Goal: Task Accomplishment & Management: Complete application form

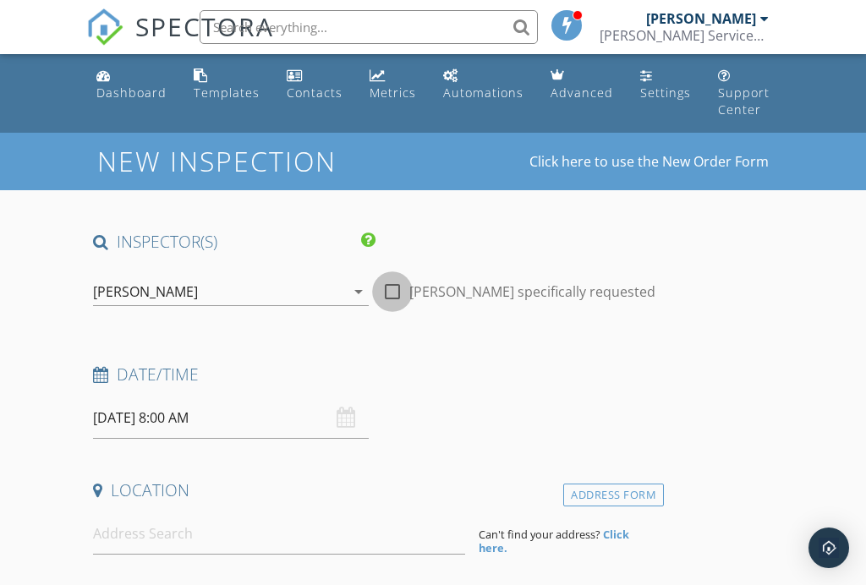
click at [393, 297] on div at bounding box center [392, 291] width 29 height 29
checkbox input "true"
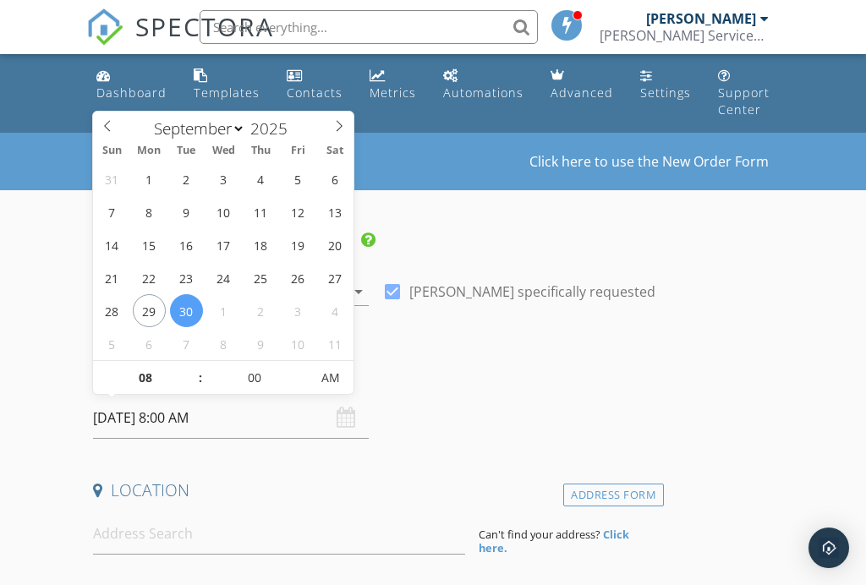
click at [208, 426] on input "09/30/2025 8:00 AM" at bounding box center [230, 417] width 275 height 41
select select "9"
click at [336, 124] on icon at bounding box center [339, 126] width 12 height 12
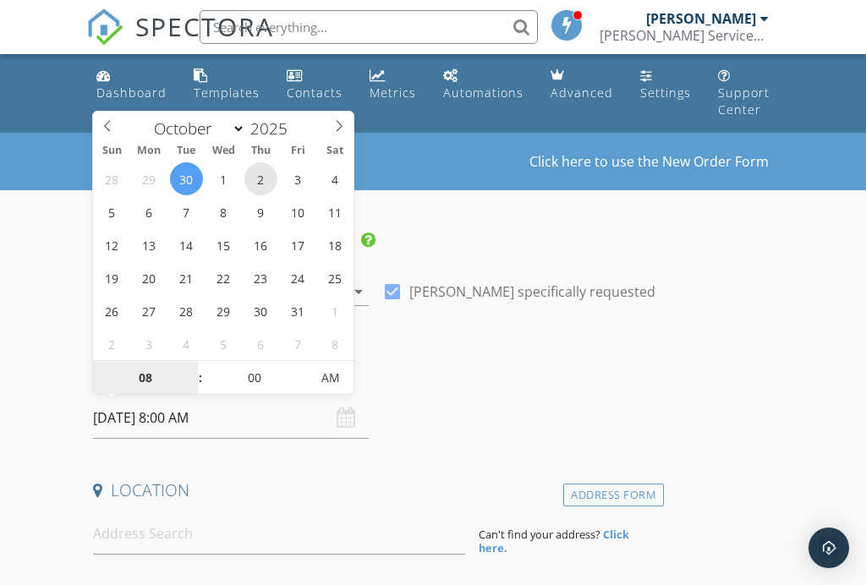
type input "[DATE] 8:00 AM"
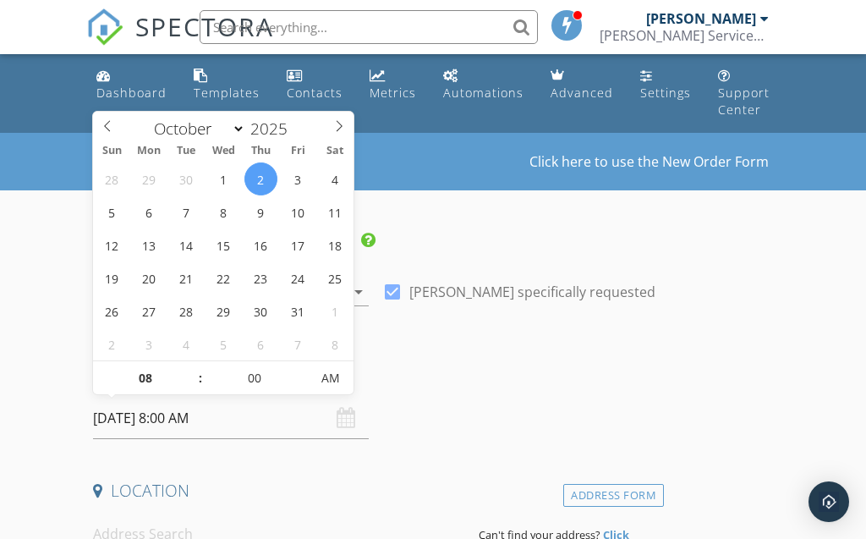
click at [198, 414] on input "[DATE] 8:00 AM" at bounding box center [230, 417] width 275 height 41
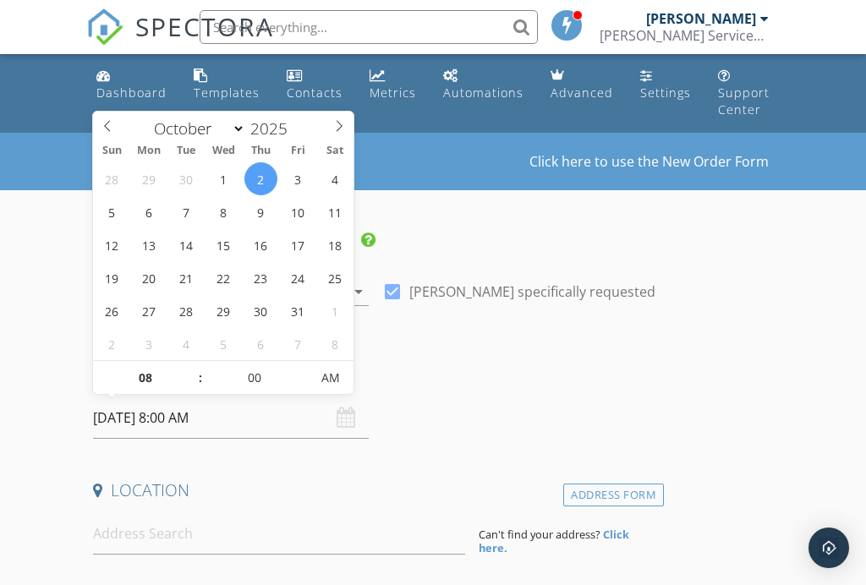
click at [191, 417] on input "[DATE] 8:00 AM" at bounding box center [230, 417] width 275 height 41
click at [175, 418] on input "[DATE] 8:00 AM" at bounding box center [230, 417] width 275 height 41
type input "07"
type input "10/02/2025 7:00 AM"
click at [189, 387] on span at bounding box center [192, 386] width 12 height 17
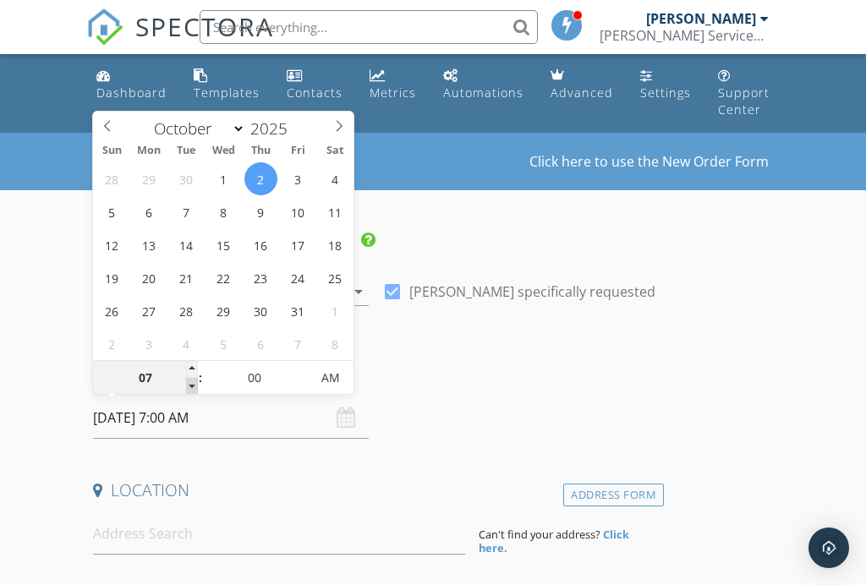
type input "06"
type input "10/02/2025 6:00 AM"
click at [189, 387] on span at bounding box center [192, 386] width 12 height 17
type input "05"
type input "10/02/2025 5:00 AM"
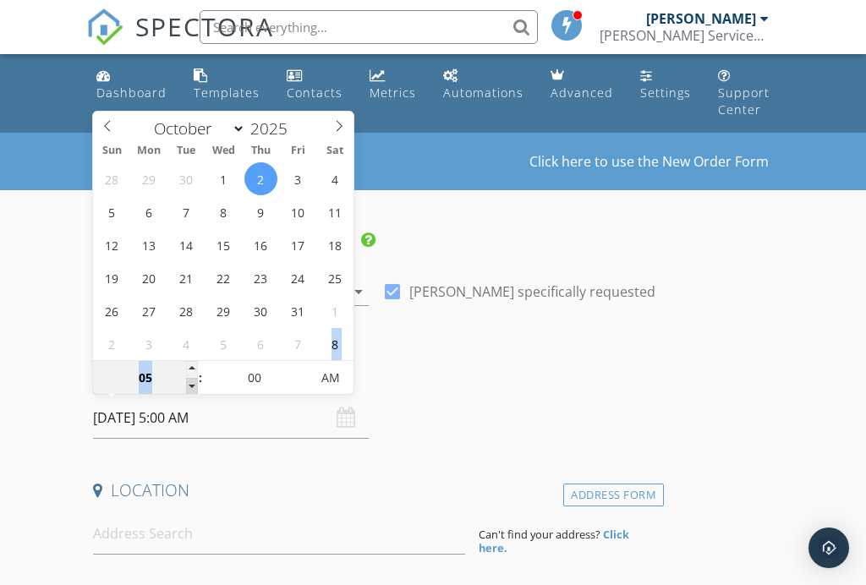
click at [189, 387] on span at bounding box center [192, 386] width 12 height 17
type input "04"
type input "10/02/2025 4:00 AM"
click at [191, 386] on span at bounding box center [192, 386] width 12 height 17
type input "03"
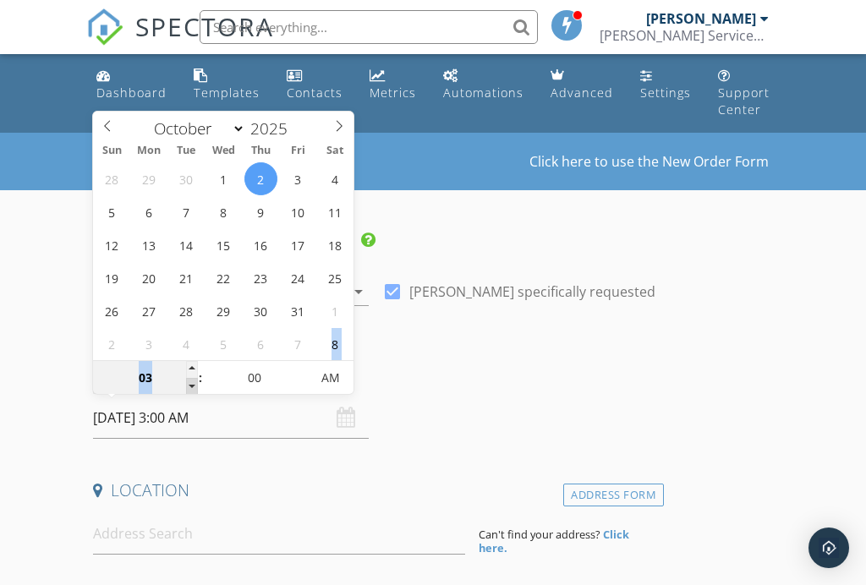
click at [189, 388] on span at bounding box center [192, 386] width 12 height 17
type input "[DATE] 3:00 PM"
click at [329, 389] on span "AM" at bounding box center [330, 378] width 46 height 34
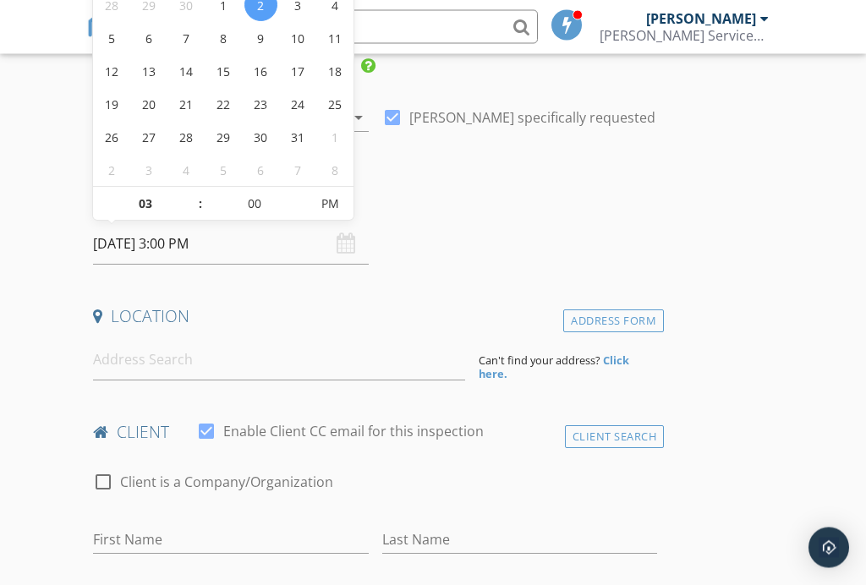
scroll to position [174, 0]
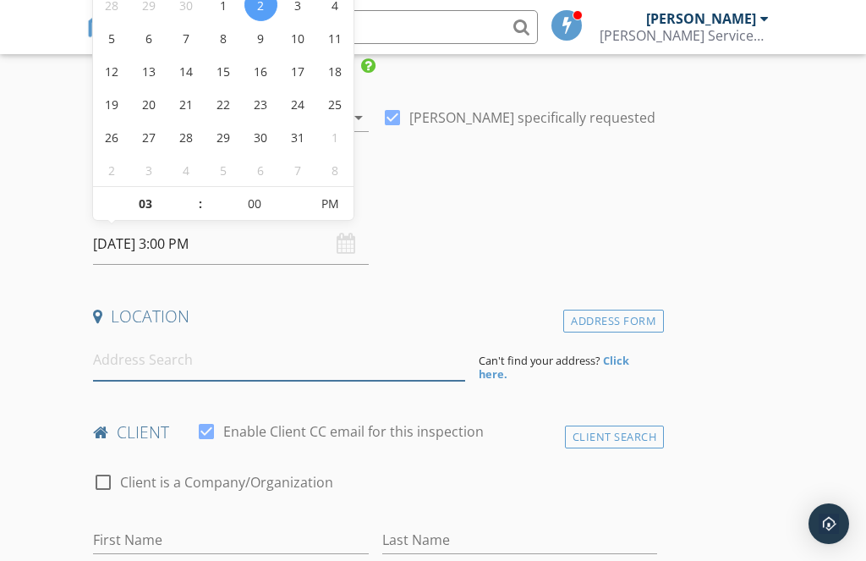
click at [124, 358] on input at bounding box center [278, 359] width 371 height 41
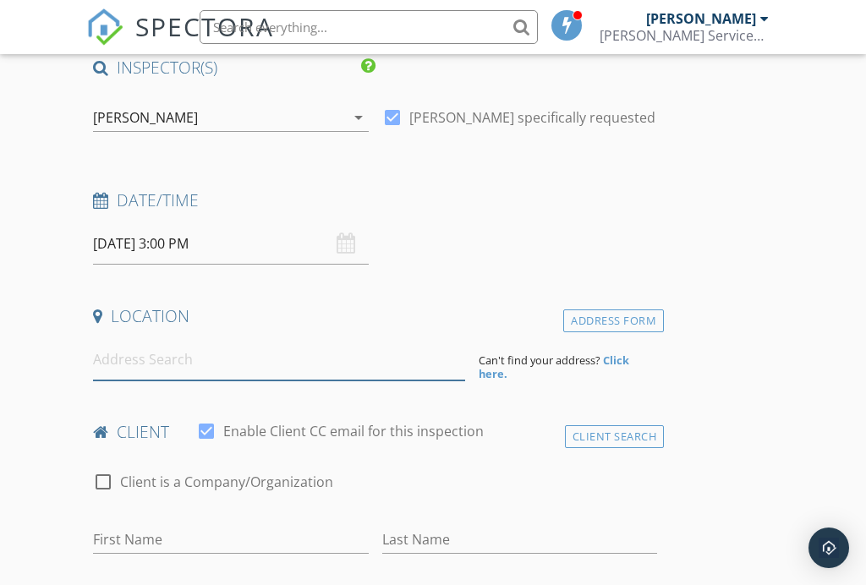
click at [449, 364] on input at bounding box center [278, 359] width 371 height 41
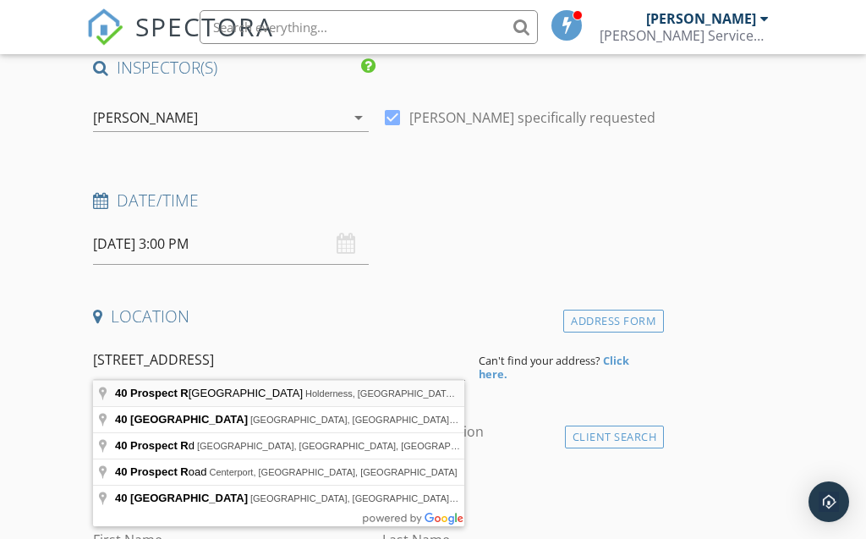
type input "[STREET_ADDRESS]"
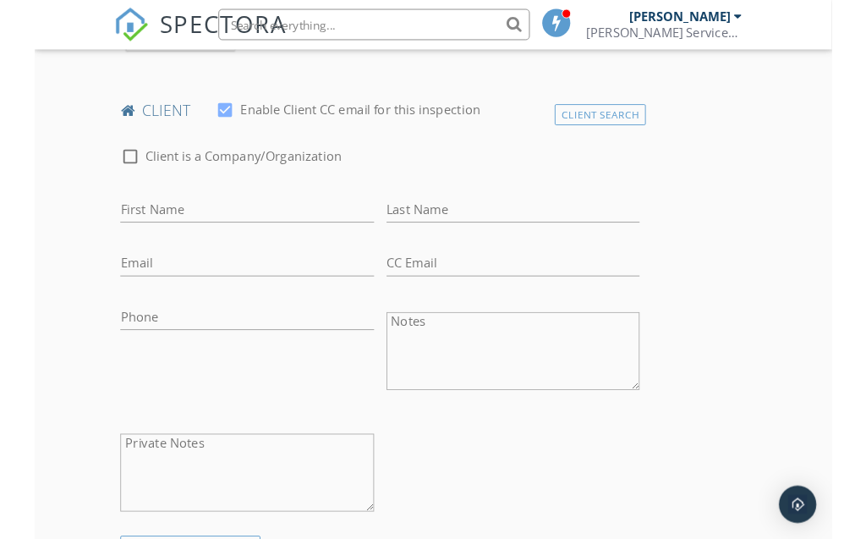
scroll to position [830, 0]
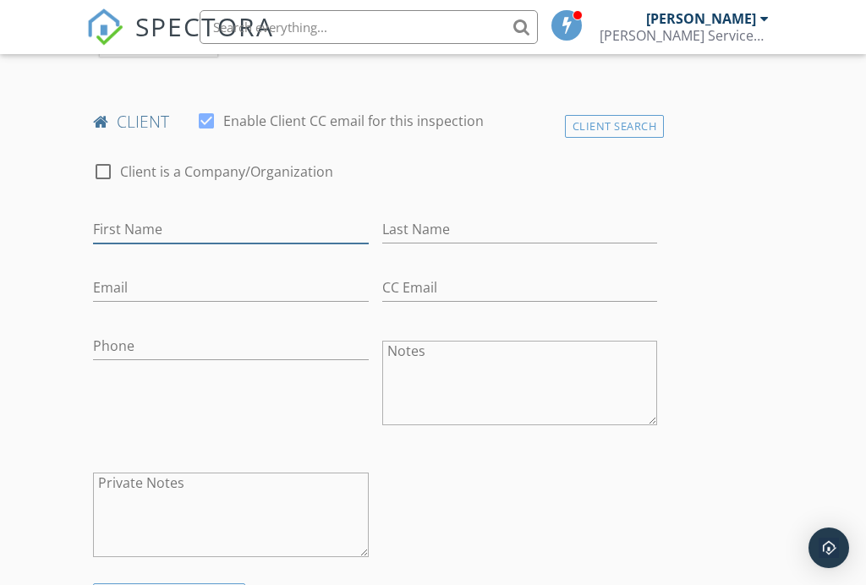
click at [125, 227] on input "First Name" at bounding box center [230, 230] width 275 height 28
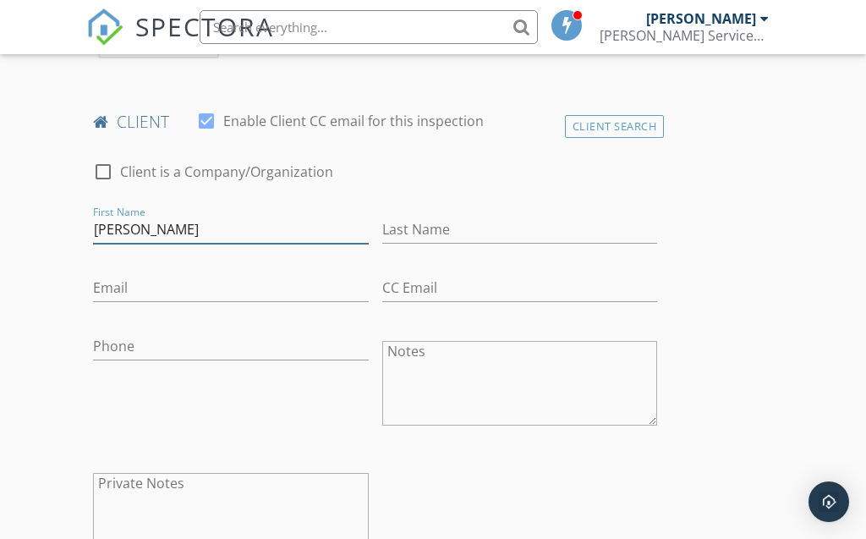
type input "[PERSON_NAME]"
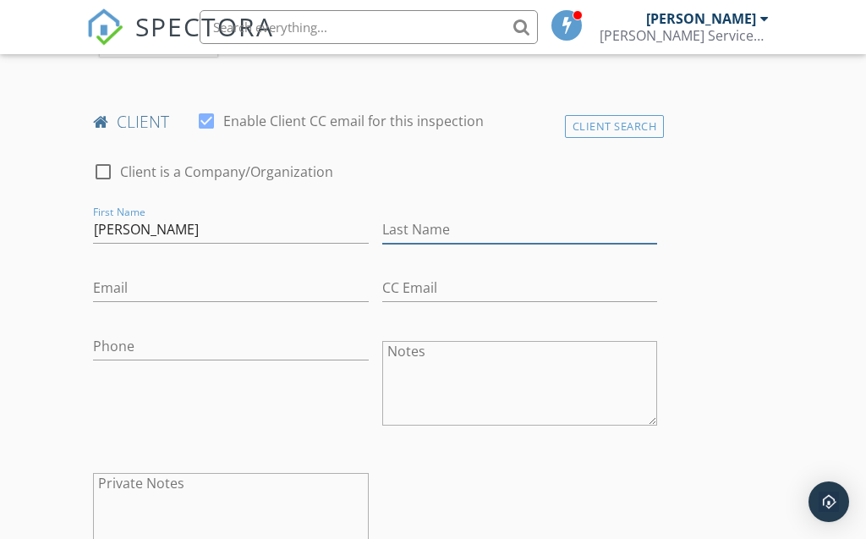
click at [418, 224] on input "Last Name" at bounding box center [519, 230] width 275 height 28
type input "w"
type input "[PERSON_NAME]"
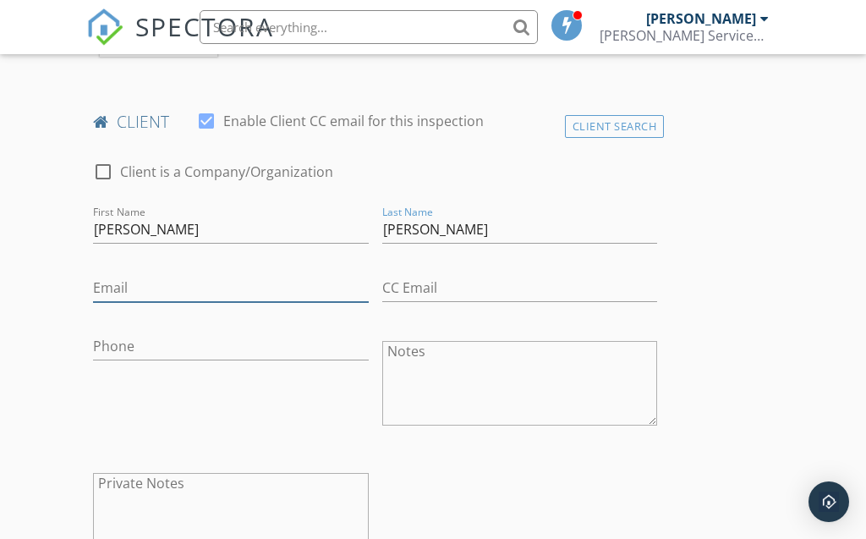
click at [125, 279] on input "Email" at bounding box center [230, 288] width 275 height 28
type input "[EMAIL_ADDRESS][DOMAIN_NAME]"
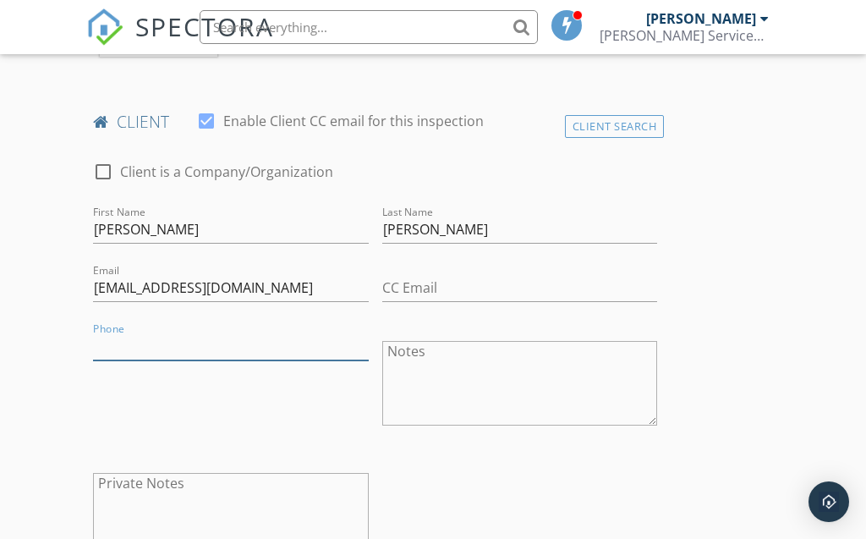
click at [105, 350] on input "Phone" at bounding box center [230, 346] width 275 height 28
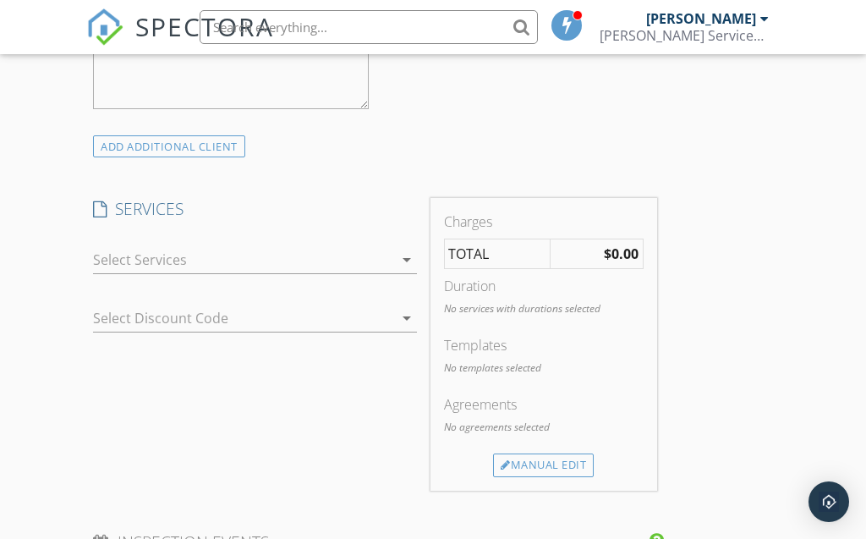
scroll to position [1279, 0]
type input "[PHONE_NUMBER]"
click at [405, 254] on icon "arrow_drop_down" at bounding box center [407, 259] width 20 height 20
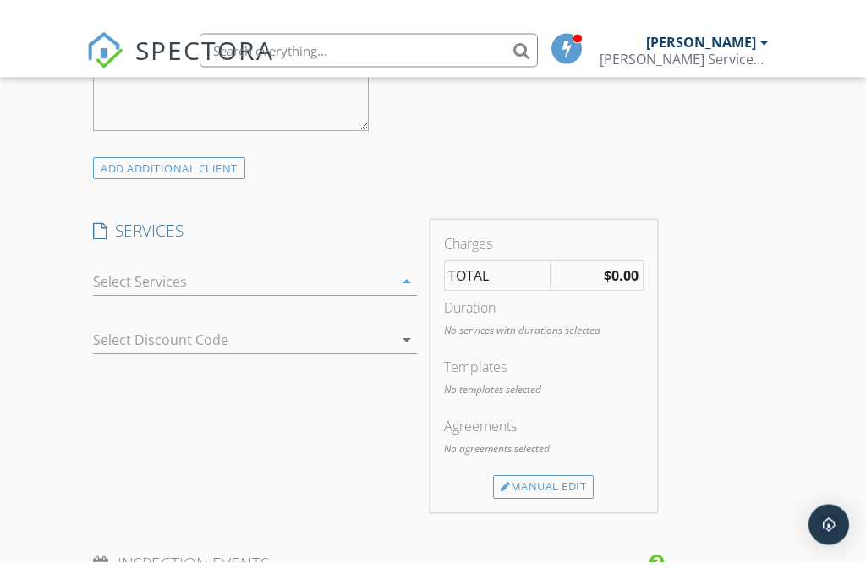
scroll to position [1280, 0]
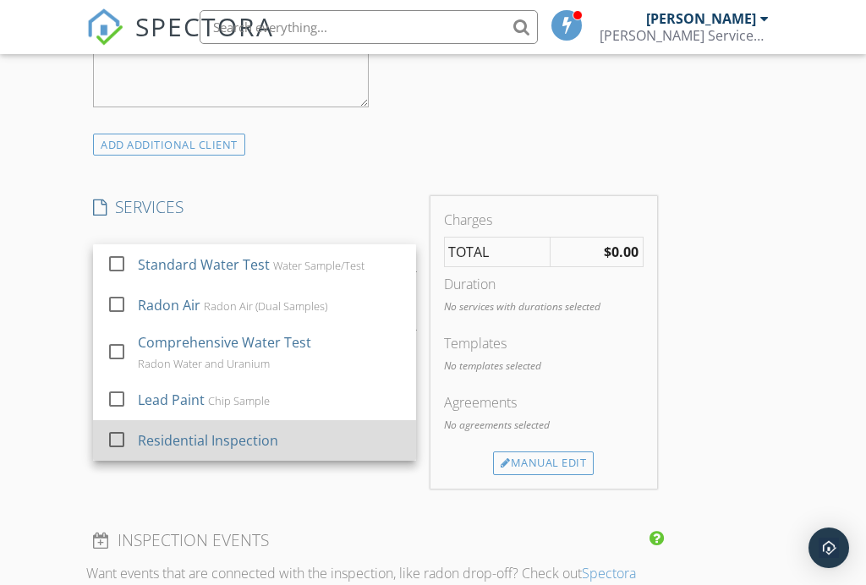
click at [118, 437] on div at bounding box center [116, 438] width 29 height 29
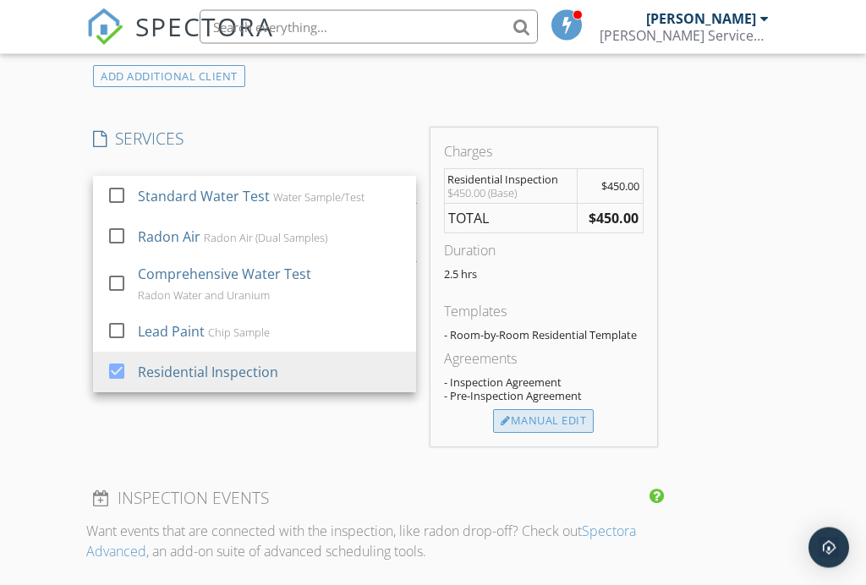
scroll to position [1348, 0]
click at [563, 421] on div "Manual Edit" at bounding box center [543, 421] width 101 height 24
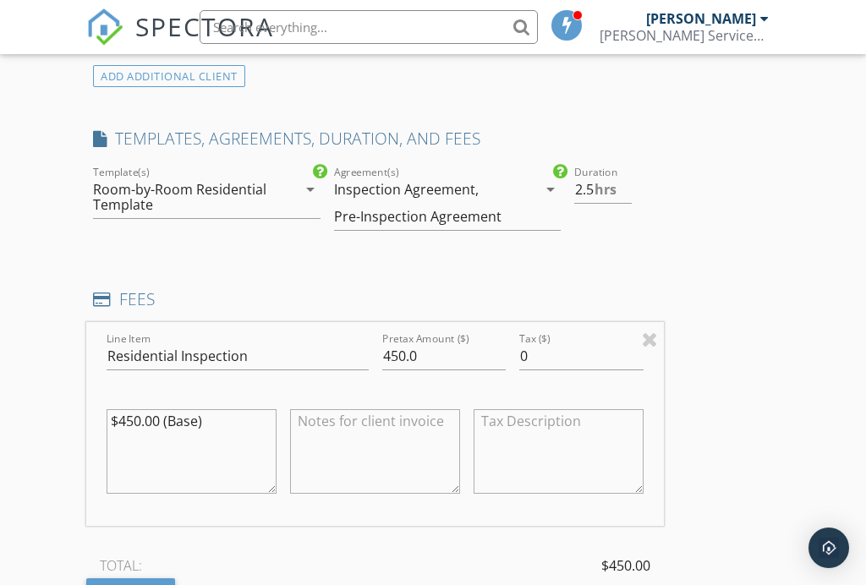
click at [310, 188] on icon "arrow_drop_down" at bounding box center [310, 189] width 20 height 20
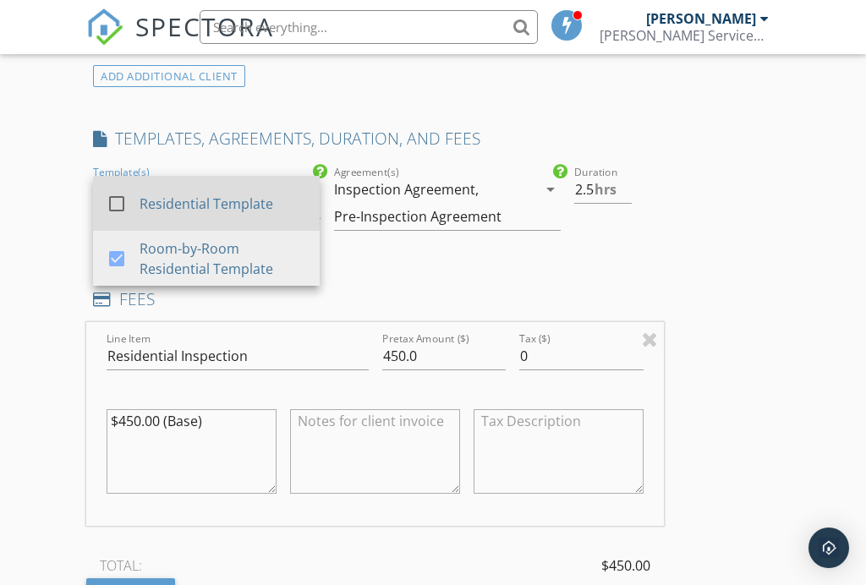
click at [118, 202] on div at bounding box center [116, 203] width 29 height 29
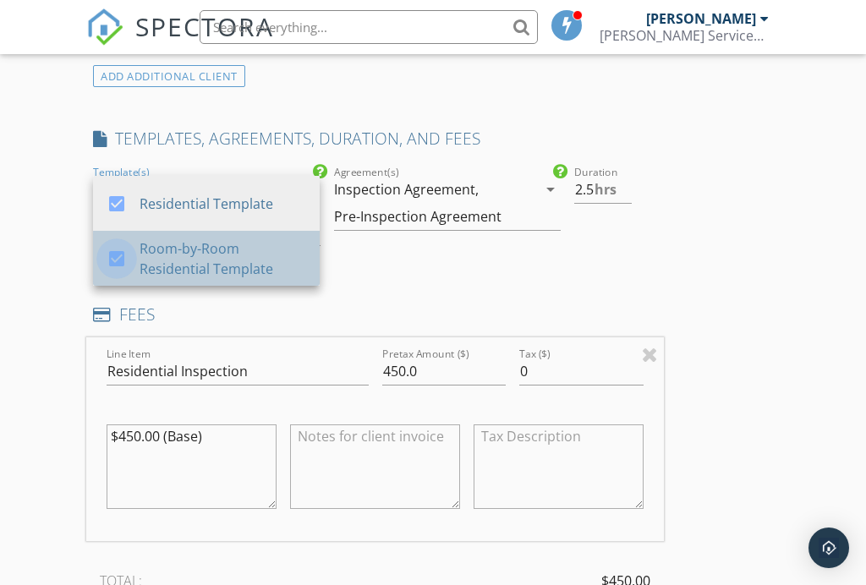
click at [117, 255] on div at bounding box center [116, 258] width 29 height 29
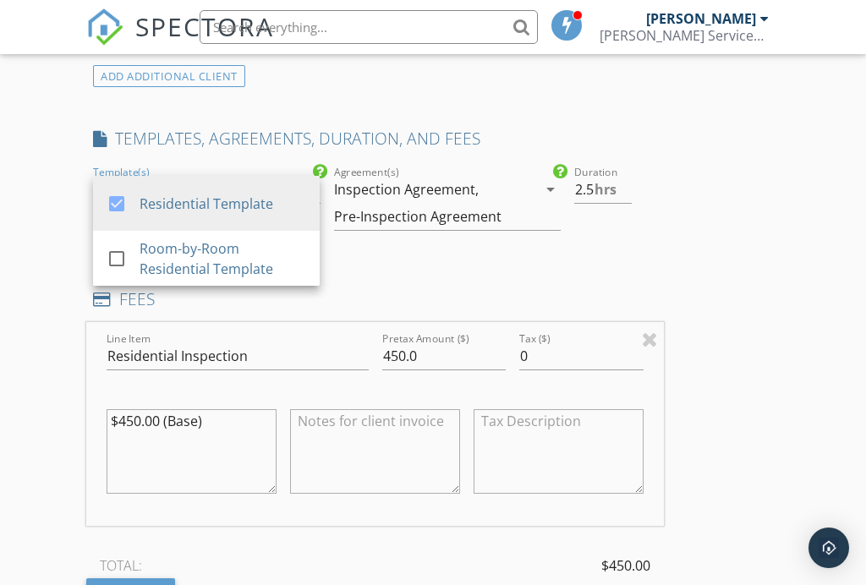
click at [365, 209] on div "Pre-Inspection Agreement" at bounding box center [417, 216] width 167 height 15
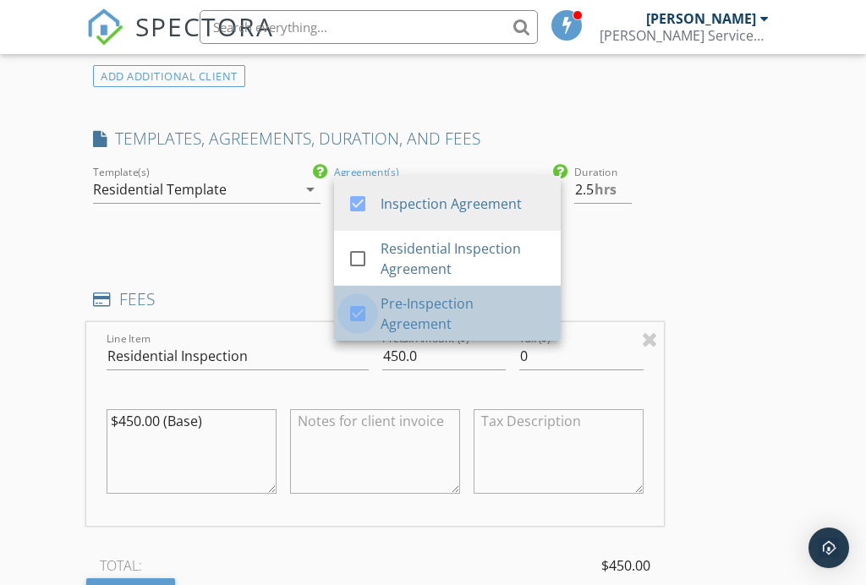
click at [355, 311] on div at bounding box center [357, 313] width 29 height 29
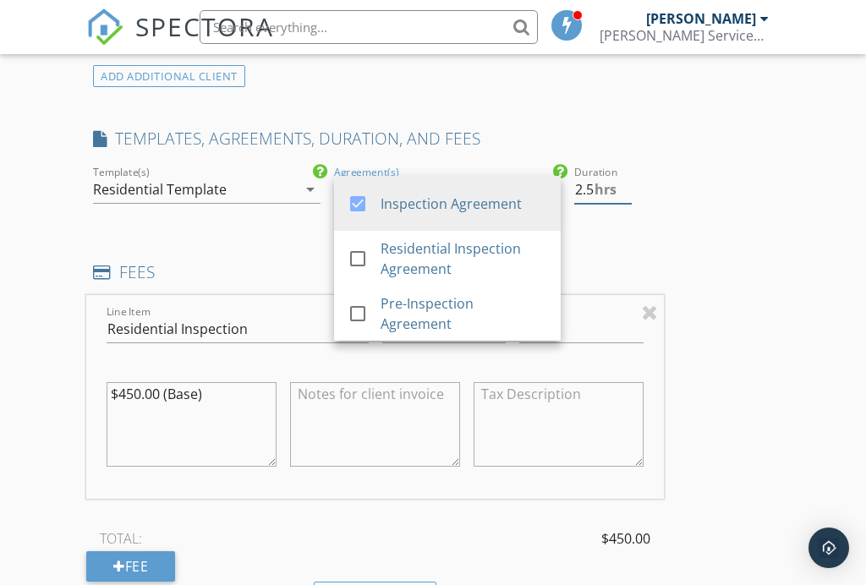
click at [635, 193] on div "Duration 2.5 hrs" at bounding box center [615, 190] width 83 height 28
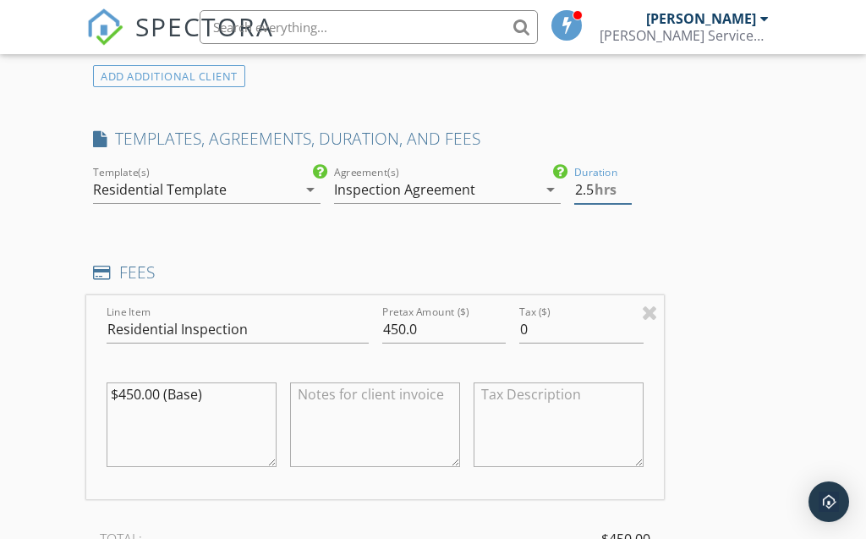
type input "2"
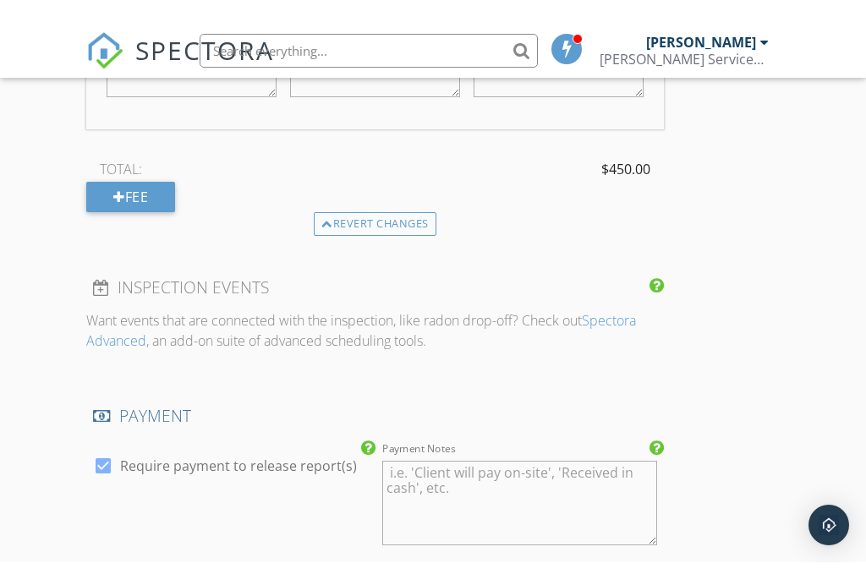
scroll to position [1741, 0]
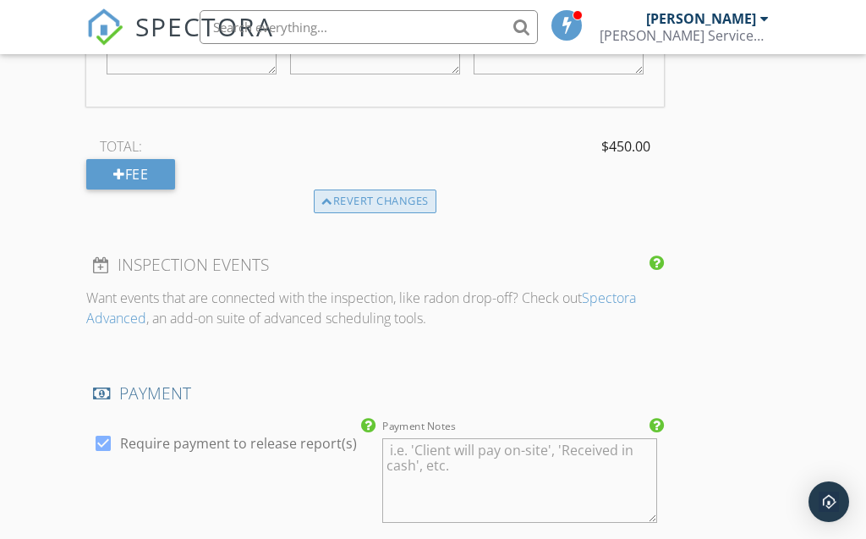
type input "4.0"
click at [388, 203] on div "Revert changes" at bounding box center [375, 201] width 123 height 24
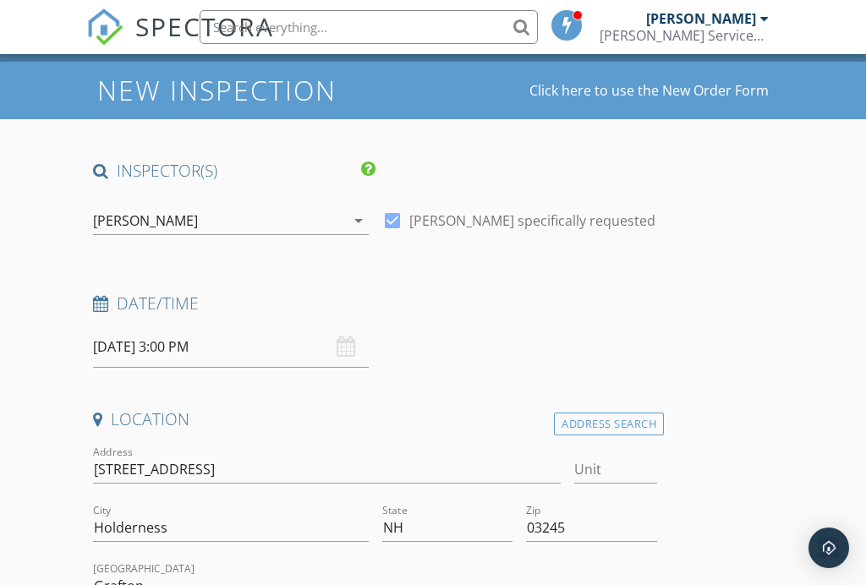
scroll to position [0, 0]
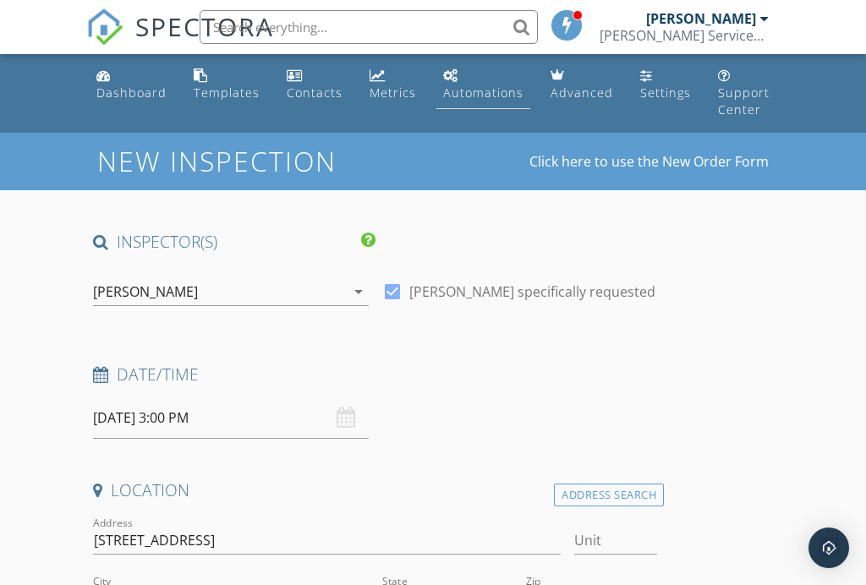
click at [498, 100] on div "Automations" at bounding box center [483, 93] width 80 height 16
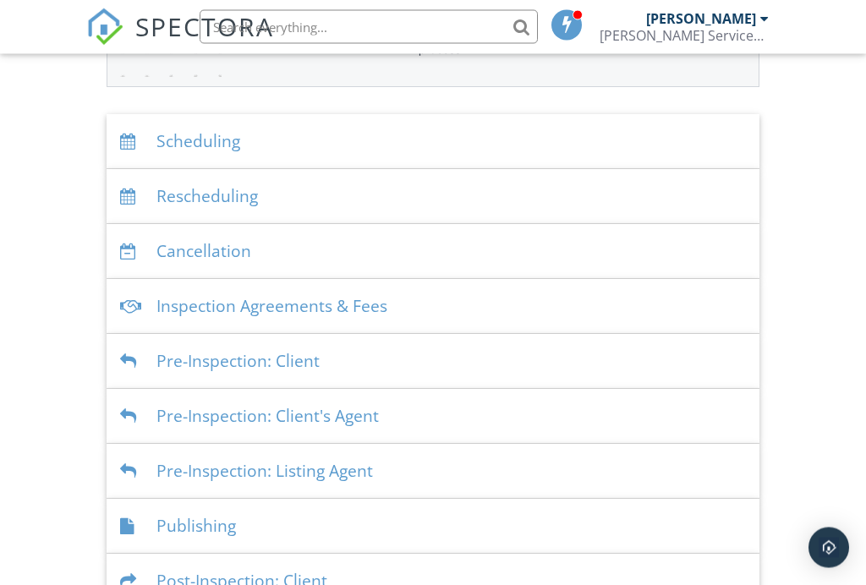
scroll to position [410, 0]
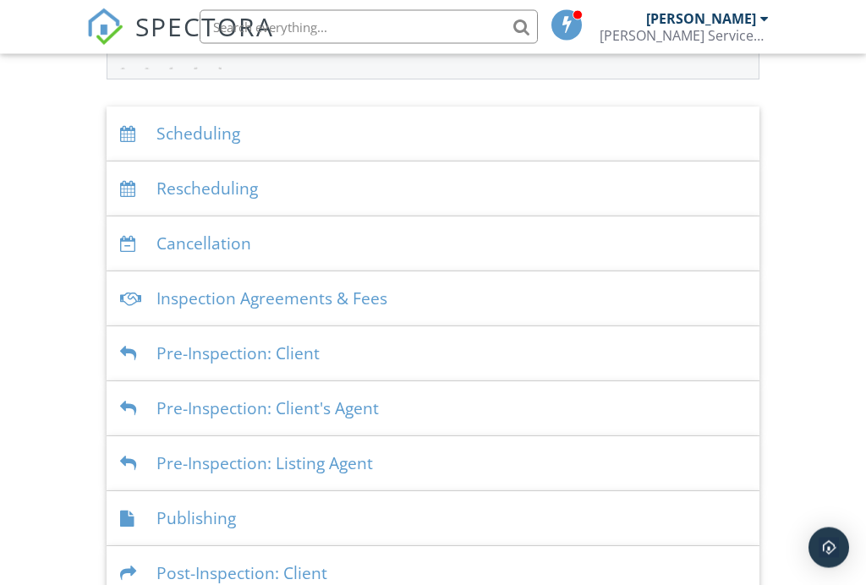
click at [362, 298] on div "Inspection Agreements & Fees" at bounding box center [433, 299] width 652 height 55
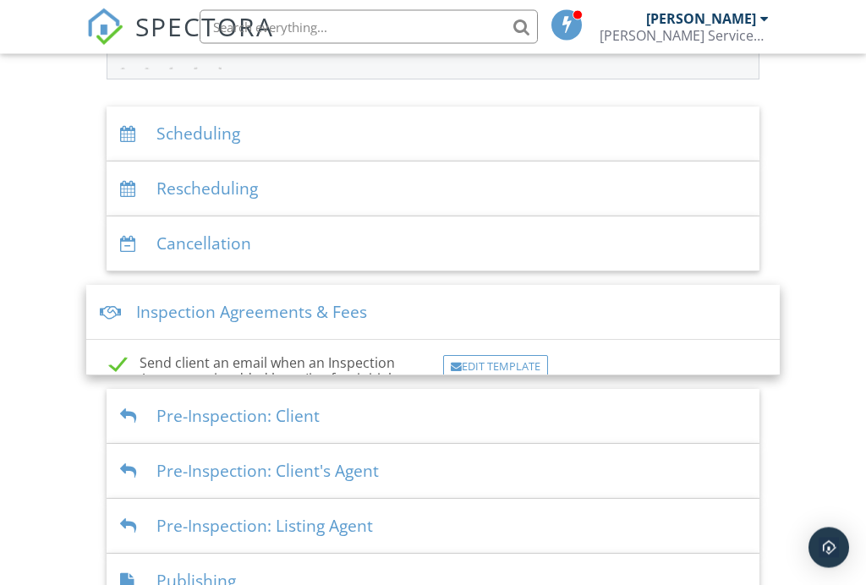
scroll to position [411, 0]
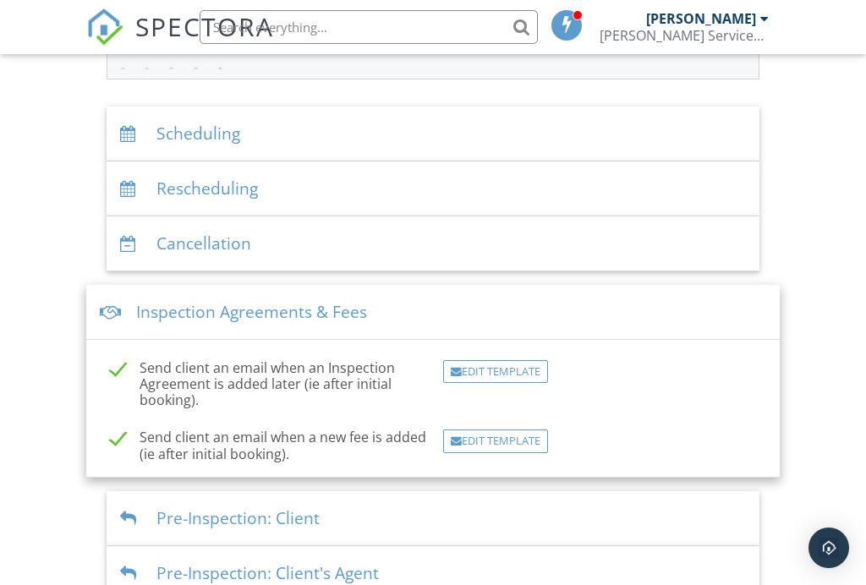
click at [809, 260] on div "Dashboard Templates Contacts Metrics Automations Advanced Settings Support Cent…" at bounding box center [433, 259] width 866 height 1233
click at [368, 320] on div "Inspection Agreements & Fees" at bounding box center [432, 312] width 692 height 55
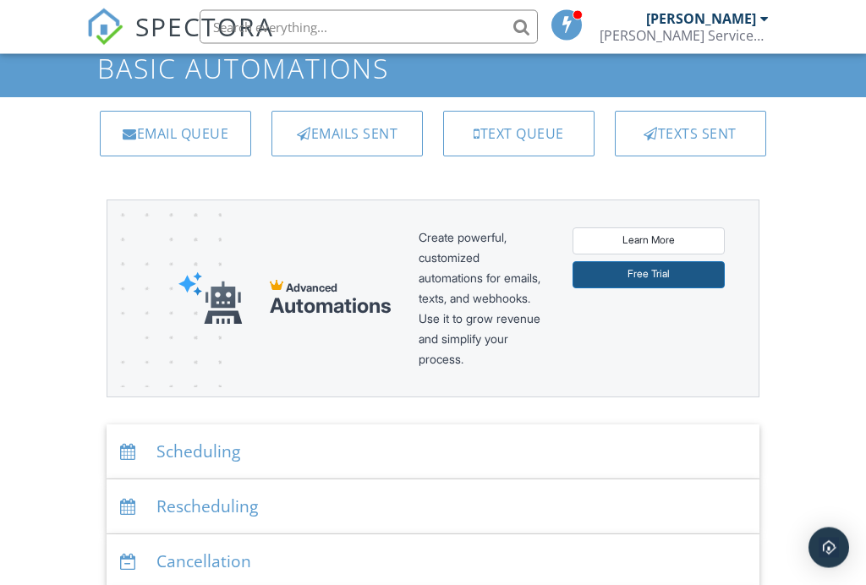
scroll to position [0, 0]
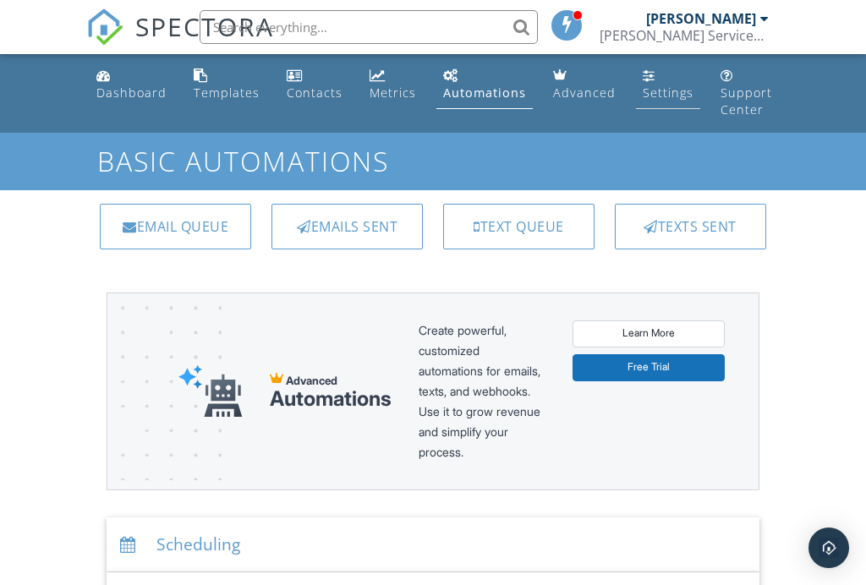
click at [671, 93] on div "Settings" at bounding box center [668, 93] width 51 height 16
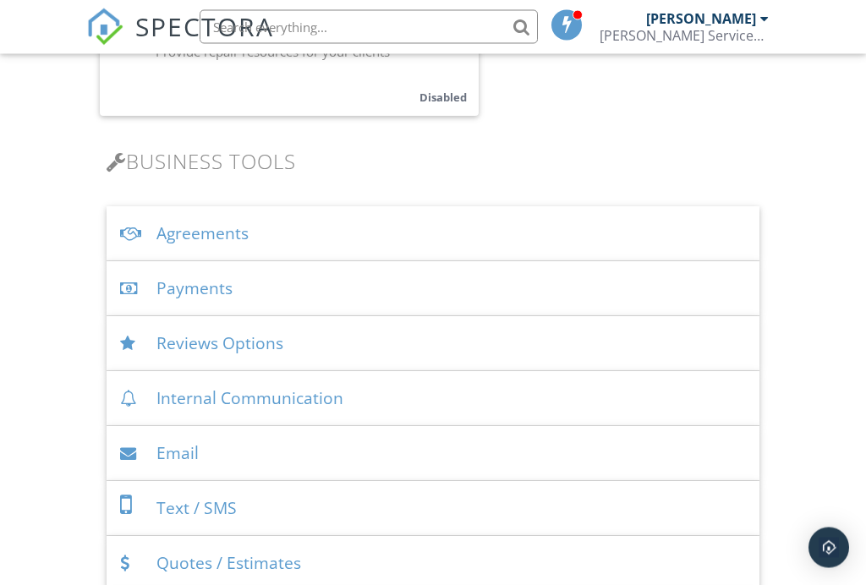
scroll to position [629, 0]
click at [224, 283] on div "Payments" at bounding box center [433, 288] width 652 height 55
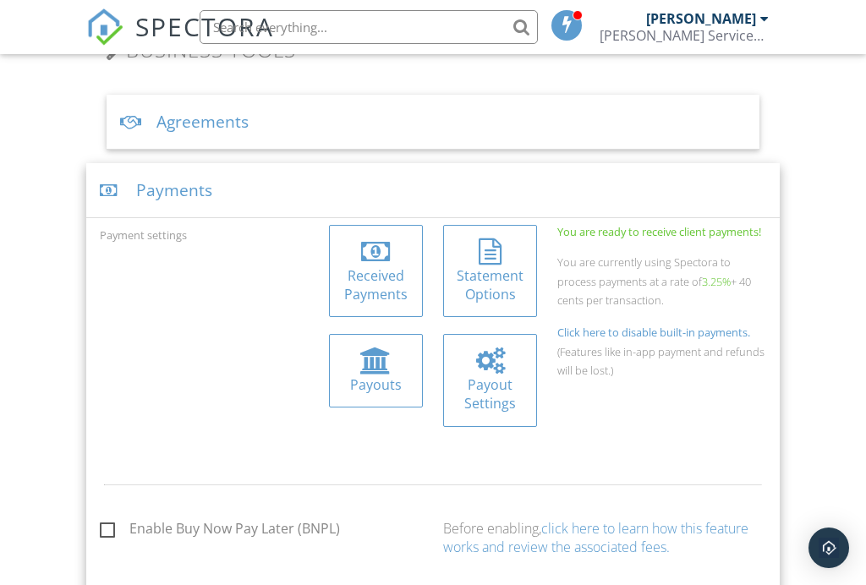
scroll to position [741, 0]
click at [471, 389] on div "Payout Settings" at bounding box center [490, 394] width 67 height 38
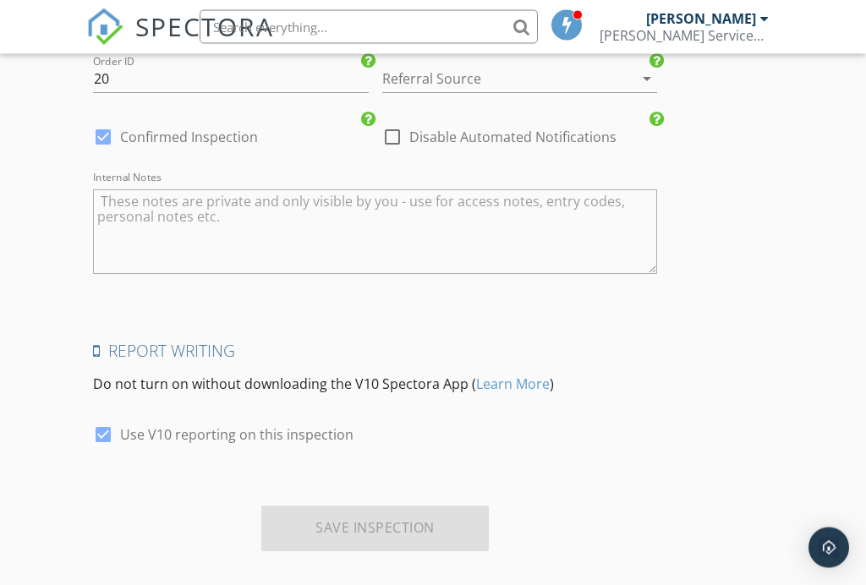
scroll to position [2105, 0]
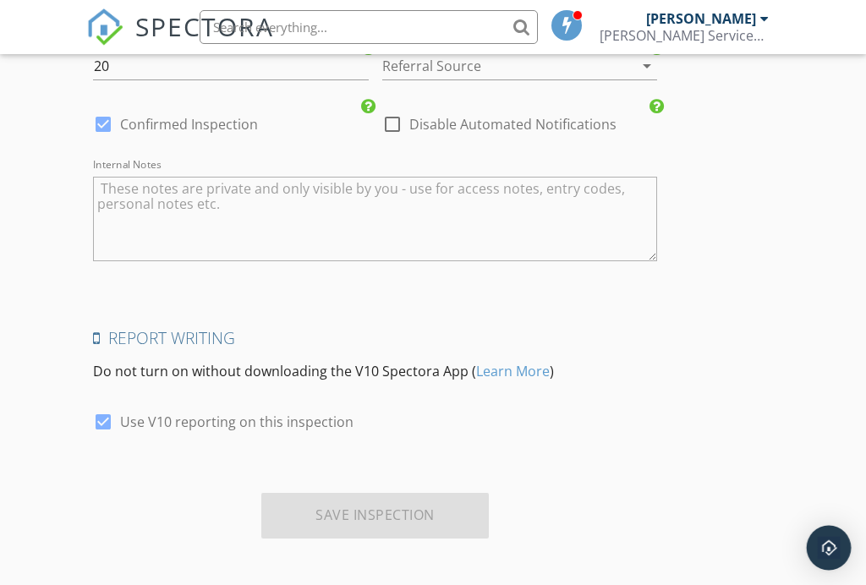
click at [819, 553] on div "Open Intercom Messenger" at bounding box center [829, 548] width 45 height 45
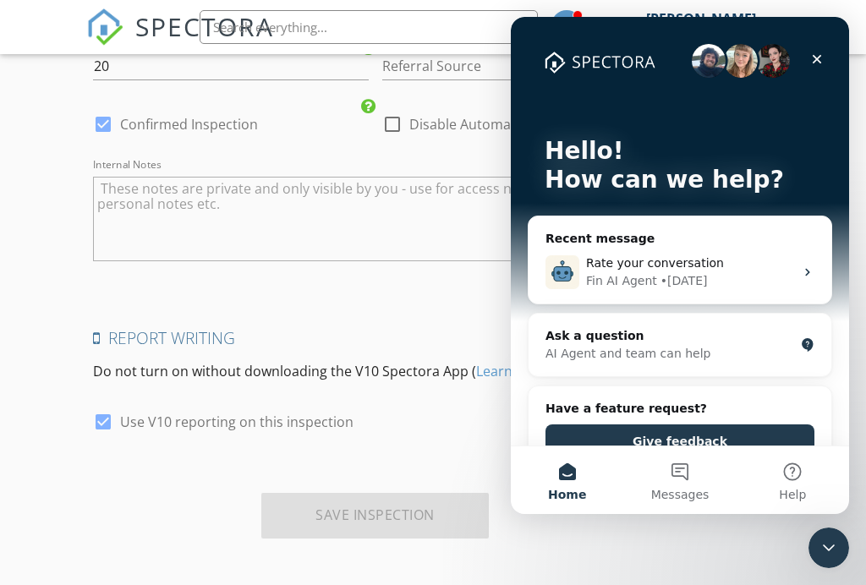
scroll to position [0, 0]
click at [682, 474] on button "Messages" at bounding box center [679, 480] width 112 height 68
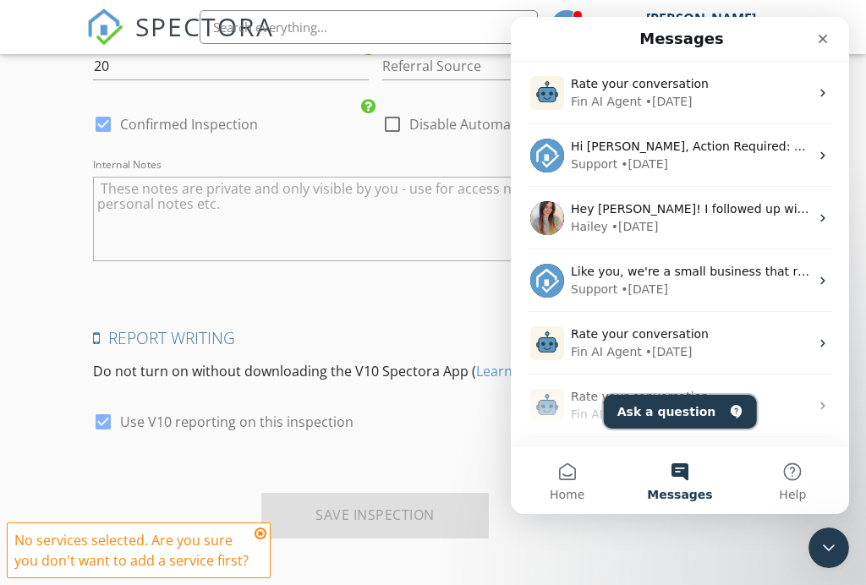
click at [699, 417] on button "Ask a question" at bounding box center [680, 412] width 153 height 34
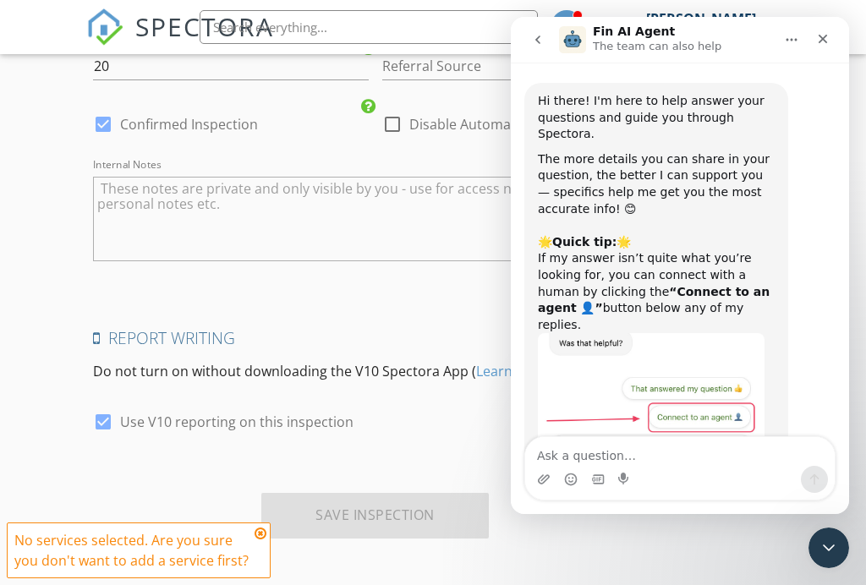
click at [640, 457] on textarea "Ask a question…" at bounding box center [679, 451] width 309 height 29
type textarea "ass costs to client for payment"
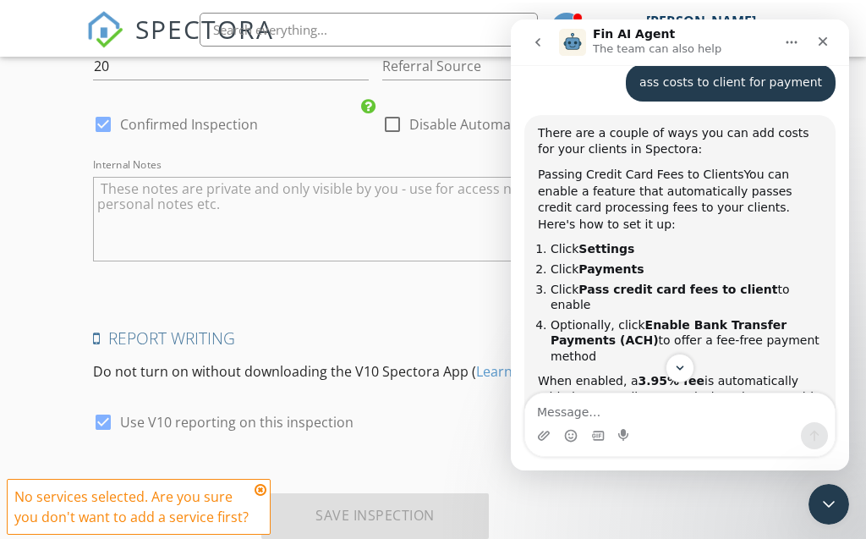
scroll to position [424, 0]
click at [821, 45] on icon "Close" at bounding box center [823, 42] width 14 height 14
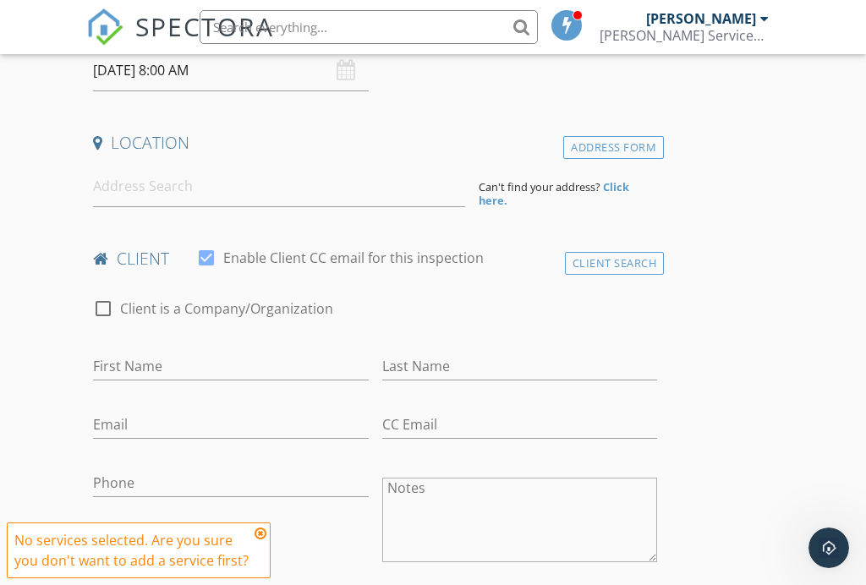
scroll to position [0, 0]
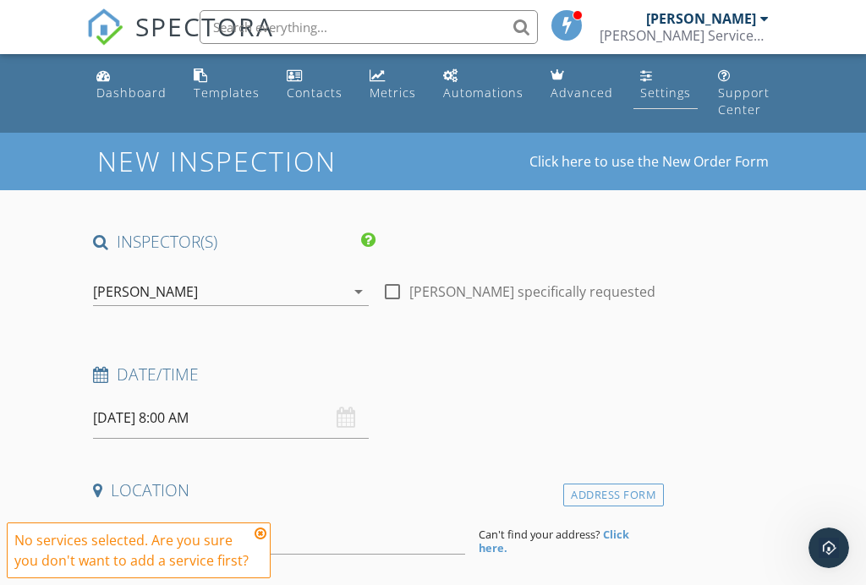
click at [640, 78] on div "Settings" at bounding box center [646, 75] width 13 height 14
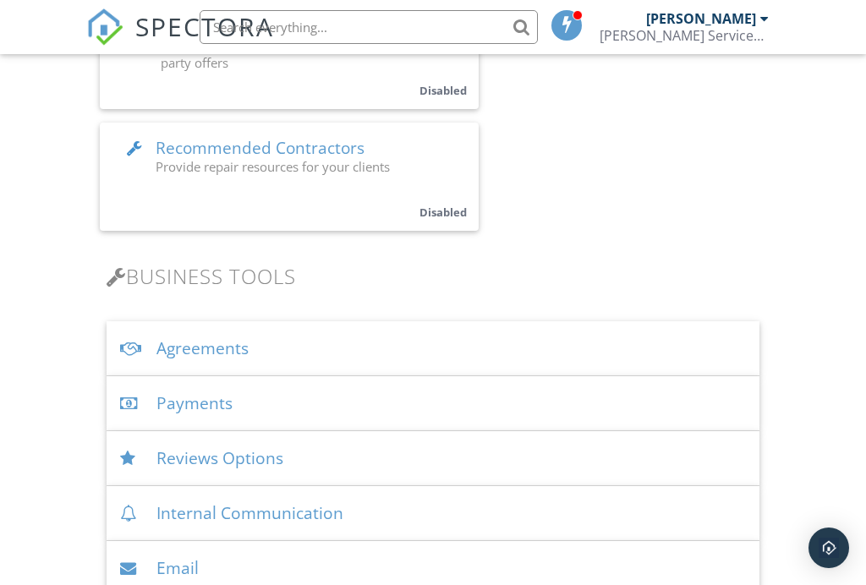
scroll to position [525, 0]
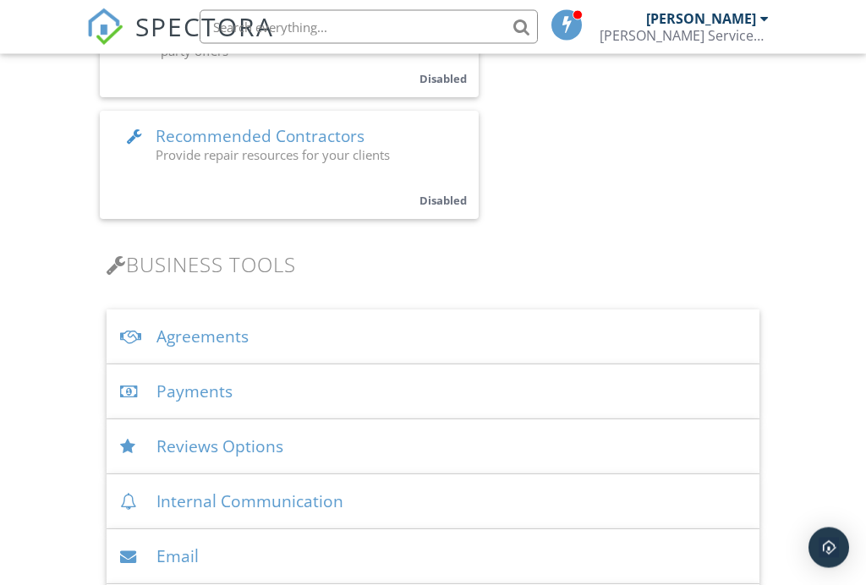
click at [201, 390] on div "Payments" at bounding box center [433, 392] width 652 height 55
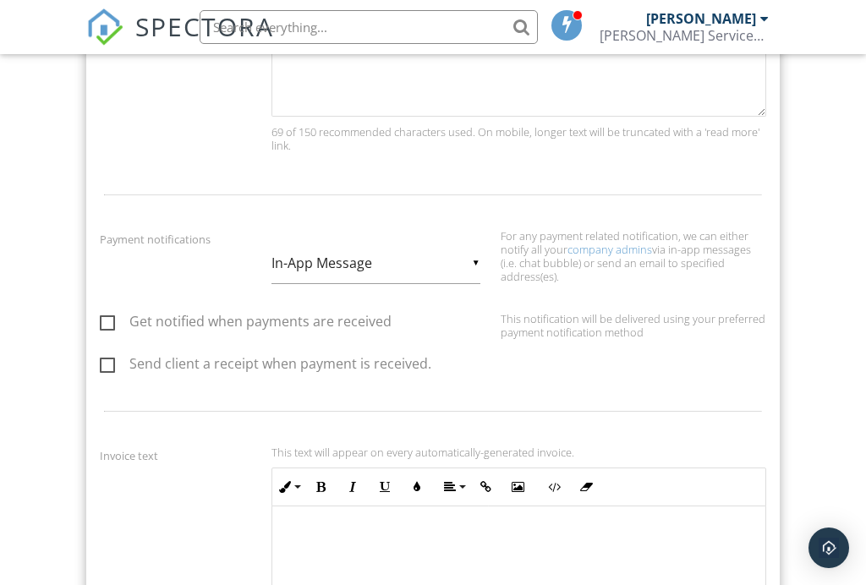
scroll to position [2063, 0]
click at [109, 312] on label "Get notified when payments are received" at bounding box center [246, 322] width 292 height 21
click at [109, 317] on input "Get notified when payments are received" at bounding box center [105, 322] width 11 height 11
checkbox input "true"
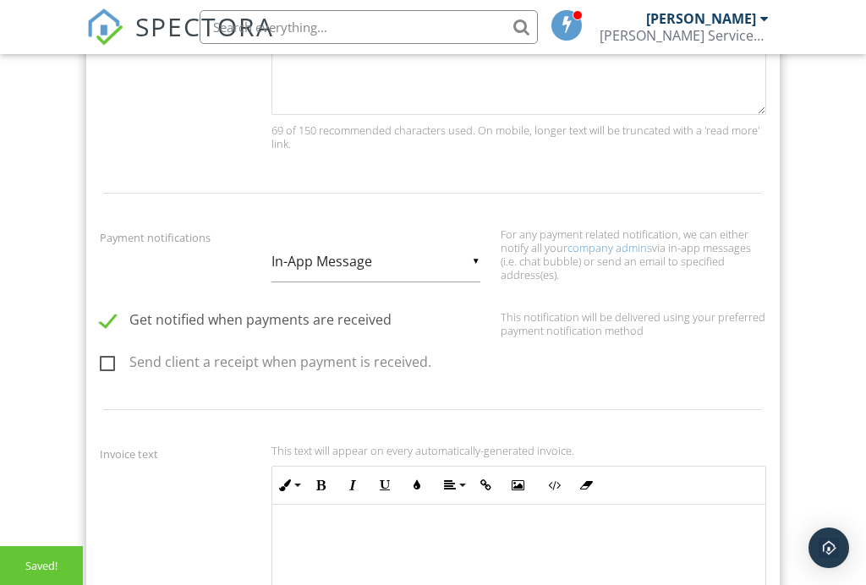
click at [109, 354] on label "Send client a receipt when payment is received." at bounding box center [265, 364] width 331 height 21
click at [109, 359] on input "Send client a receipt when payment is received." at bounding box center [105, 364] width 11 height 11
checkbox input "true"
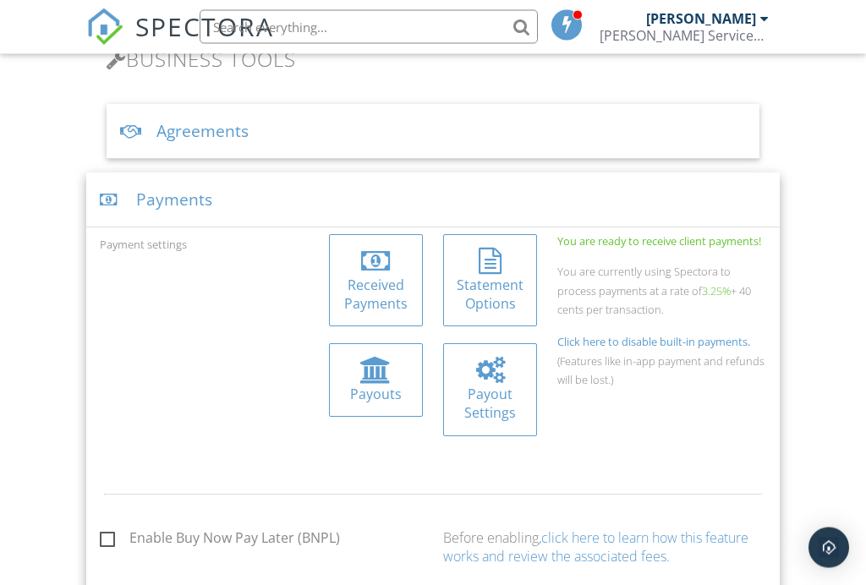
scroll to position [726, 0]
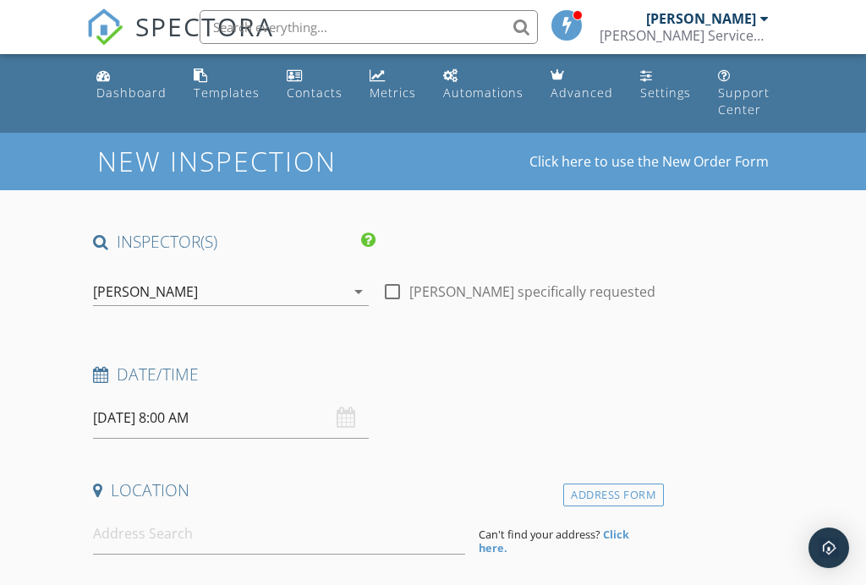
click at [391, 297] on div at bounding box center [392, 291] width 29 height 29
checkbox input "true"
click at [145, 423] on input "[DATE] 8:00 AM" at bounding box center [230, 417] width 275 height 41
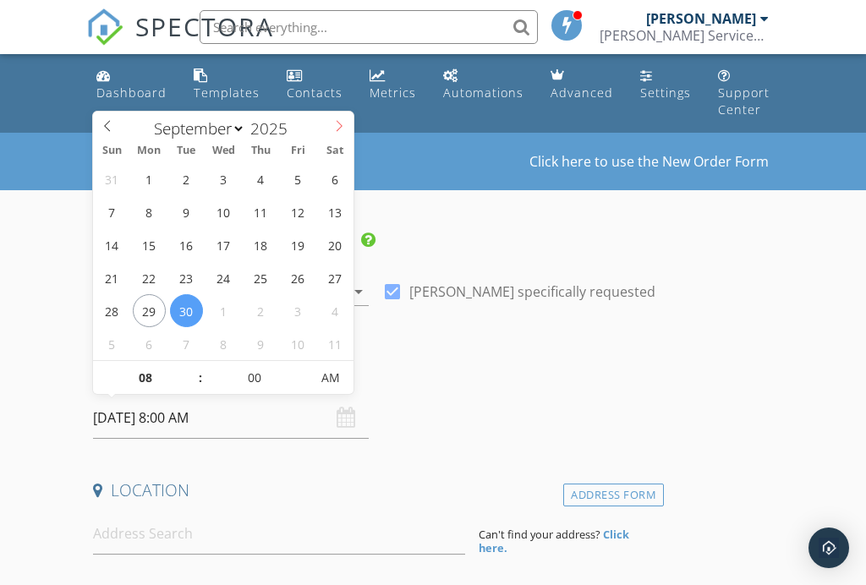
select select "9"
click at [337, 131] on icon at bounding box center [339, 126] width 6 height 11
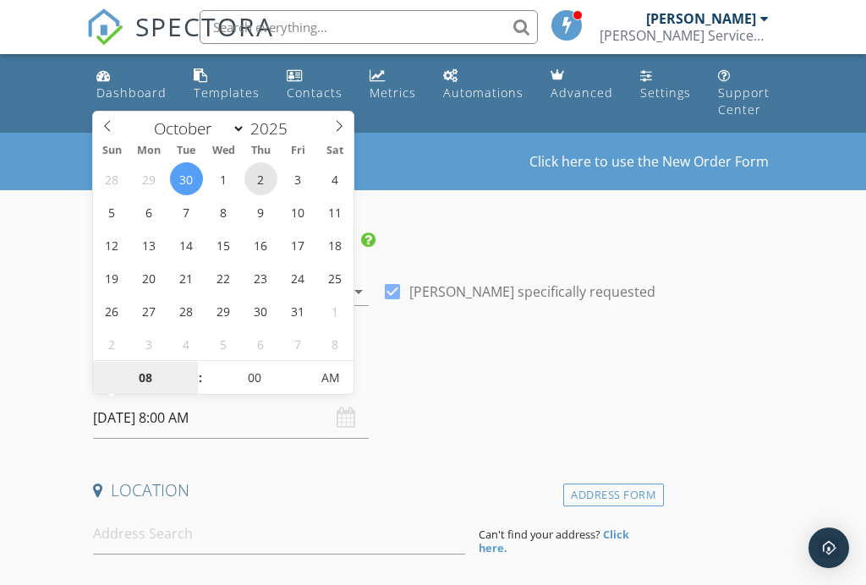
type input "[DATE] 8:00 AM"
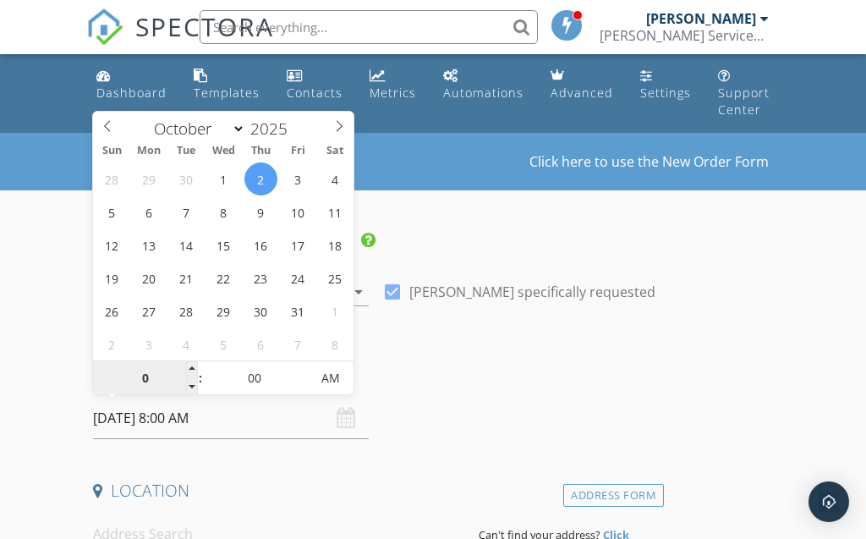
type input "03"
type input "[DATE] 3:00 PM"
type input "03"
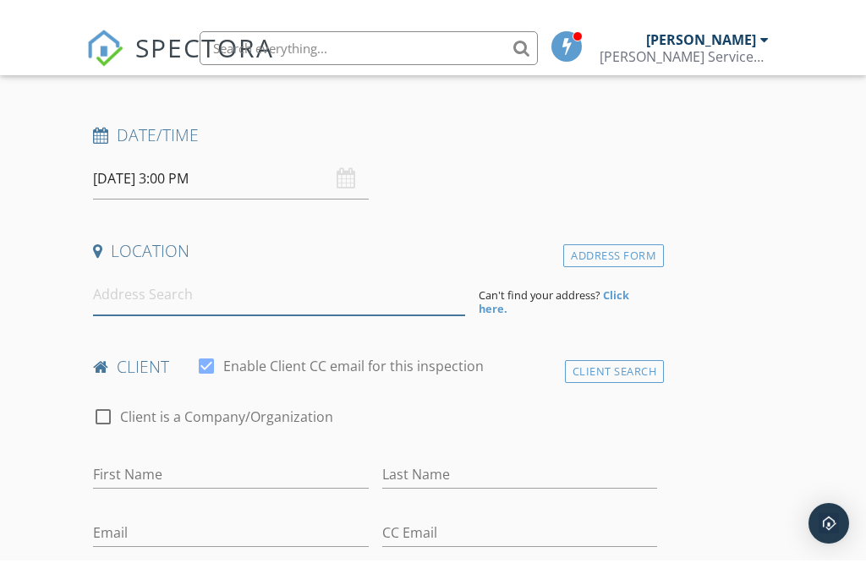
scroll to position [262, 0]
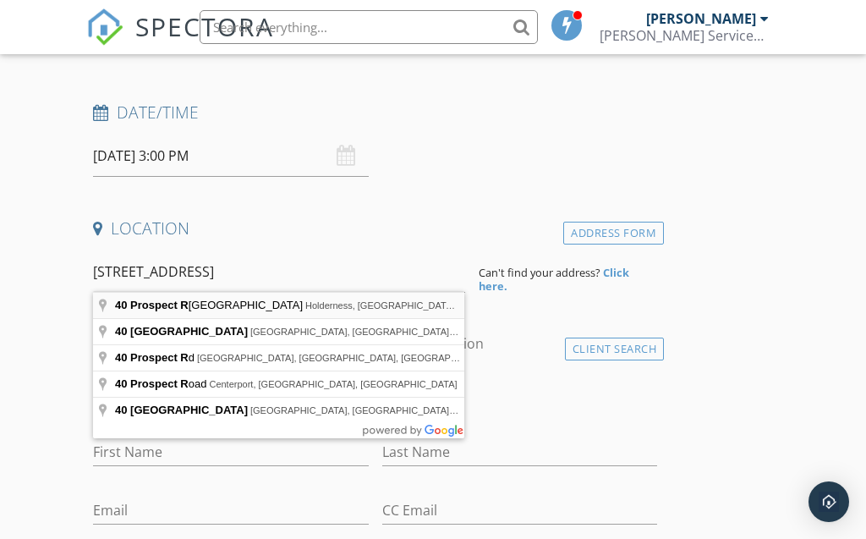
type input "[STREET_ADDRESS]"
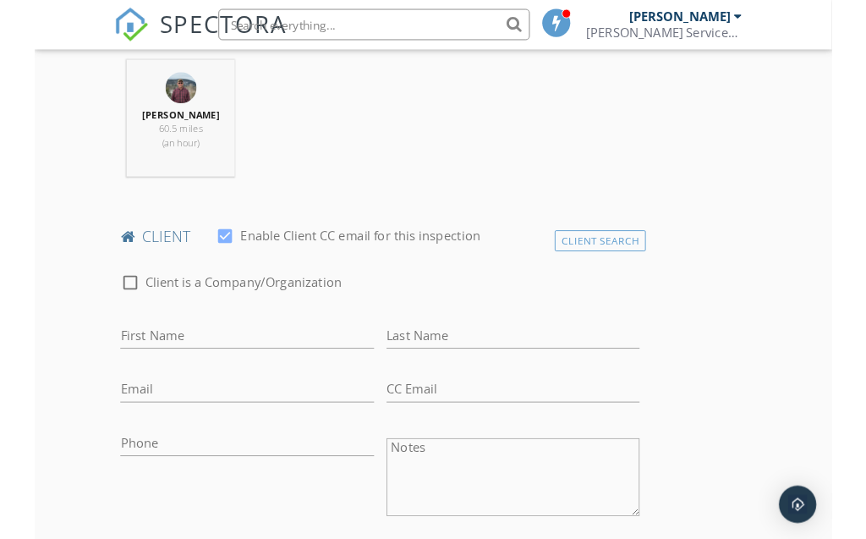
scroll to position [707, 0]
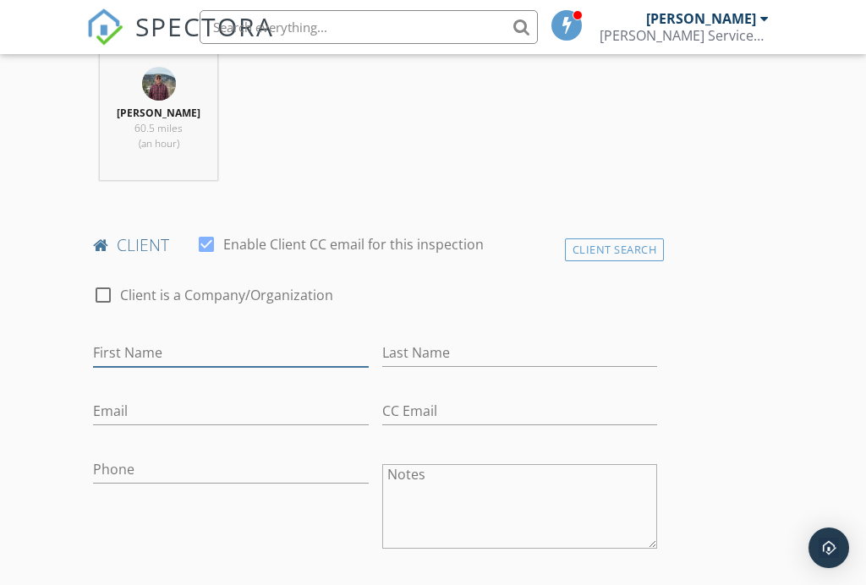
click at [178, 342] on input "First Name" at bounding box center [230, 353] width 275 height 28
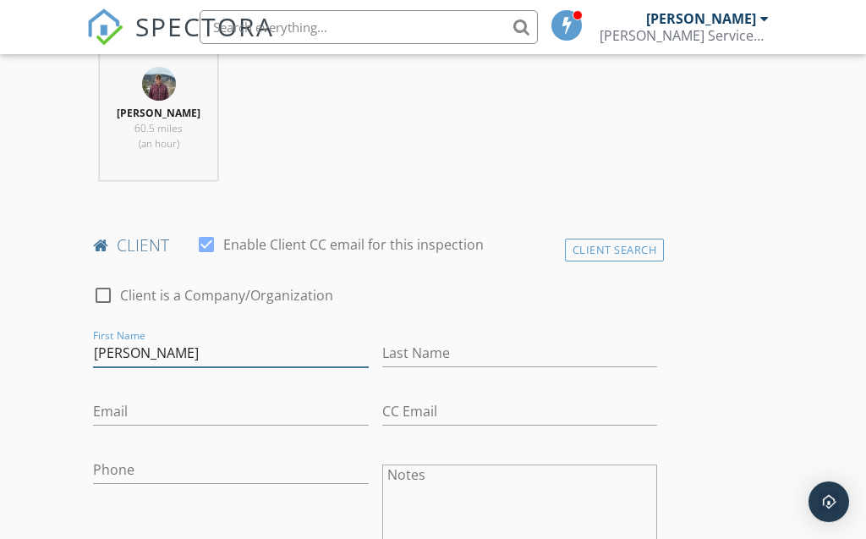
type input "[PERSON_NAME]"
click at [440, 349] on input "Last Name" at bounding box center [519, 353] width 275 height 28
type input "w"
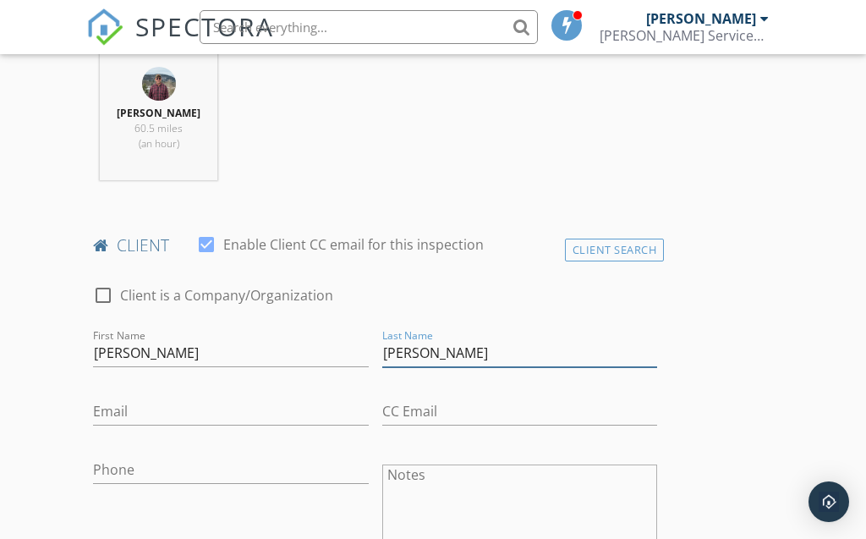
type input "[PERSON_NAME]"
click at [133, 414] on input "Email" at bounding box center [230, 411] width 275 height 28
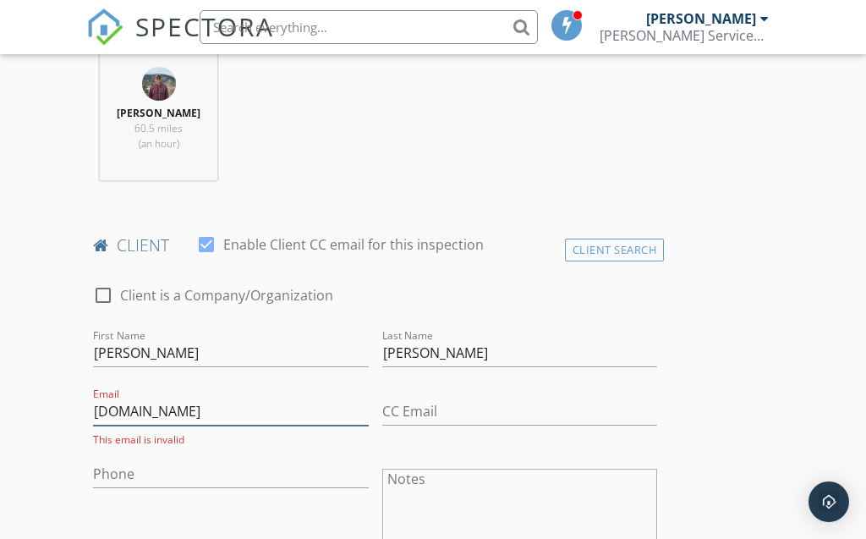
type input "[DOMAIN_NAME]"
click at [145, 472] on input "Phone" at bounding box center [230, 474] width 275 height 28
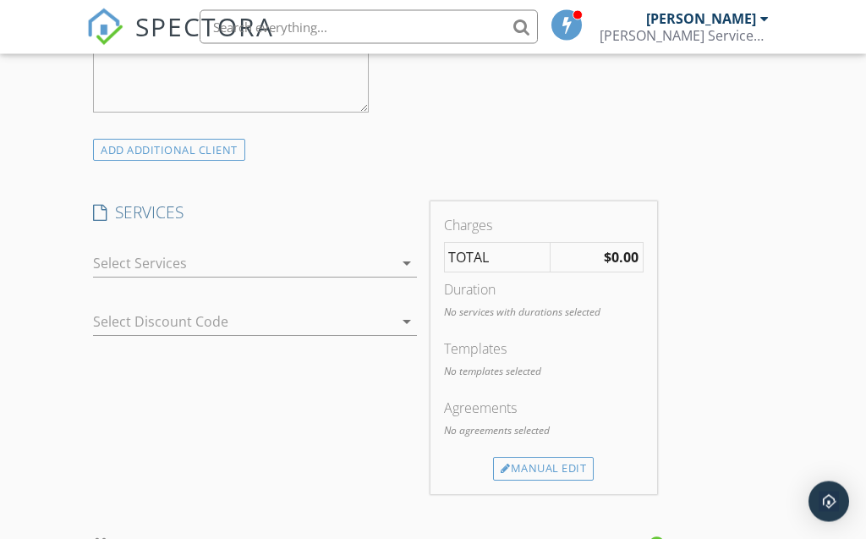
scroll to position [1280, 0]
type input "[PHONE_NUMBER]"
click at [407, 264] on icon "arrow_drop_down" at bounding box center [407, 262] width 20 height 20
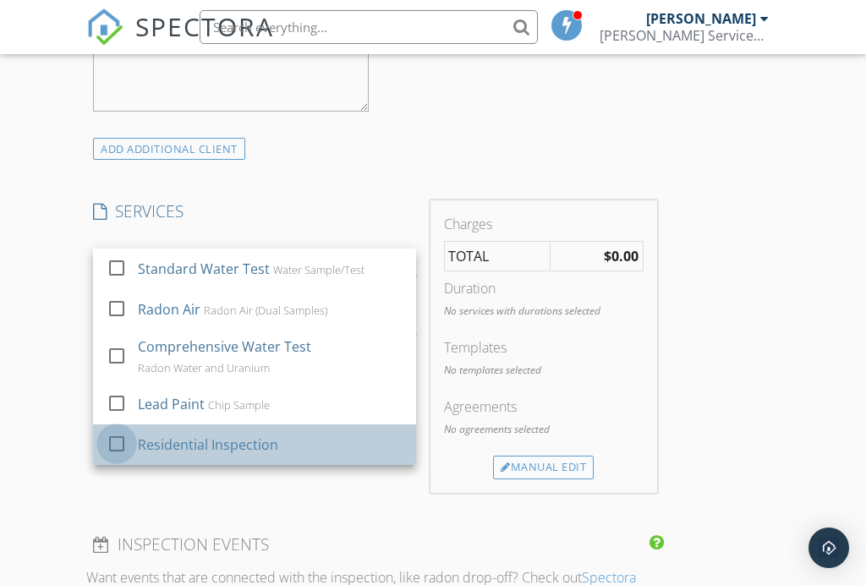
click at [118, 440] on div at bounding box center [116, 443] width 29 height 29
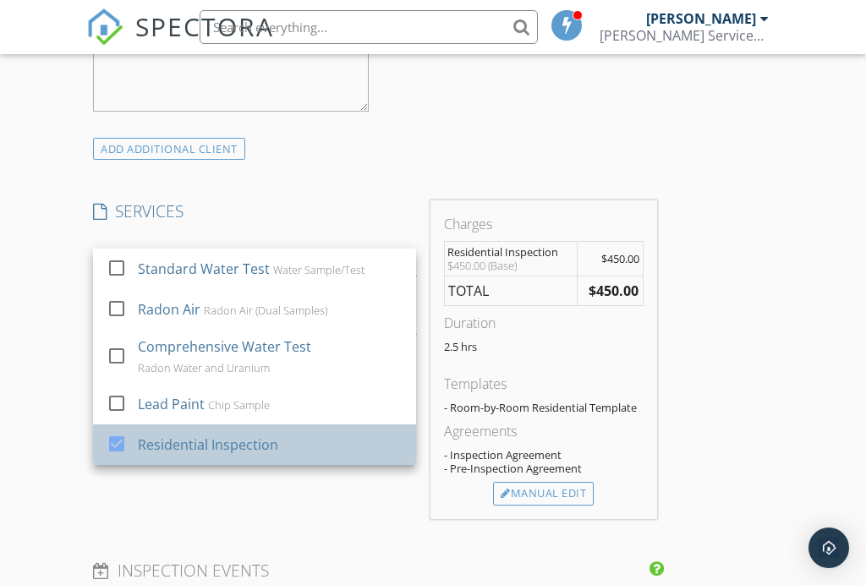
click at [229, 440] on div "Residential Inspection" at bounding box center [209, 445] width 140 height 20
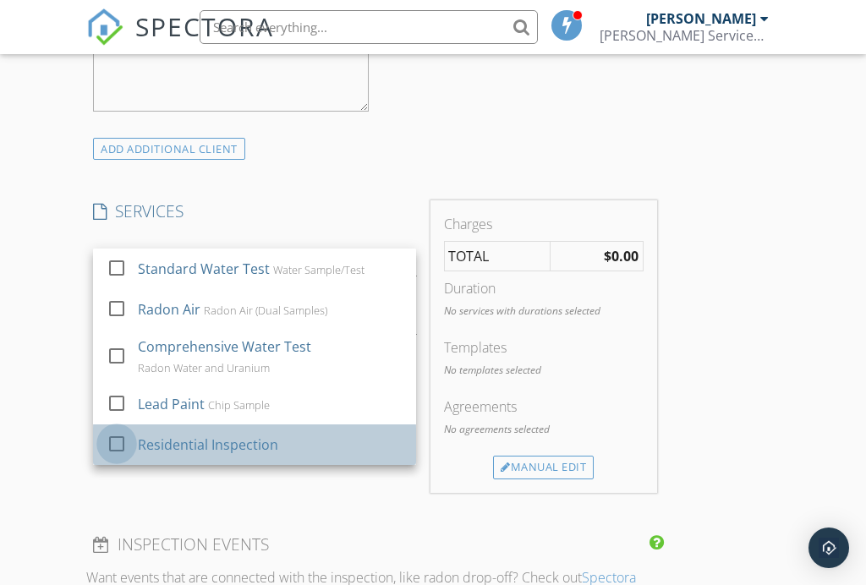
click at [118, 440] on div at bounding box center [116, 443] width 29 height 29
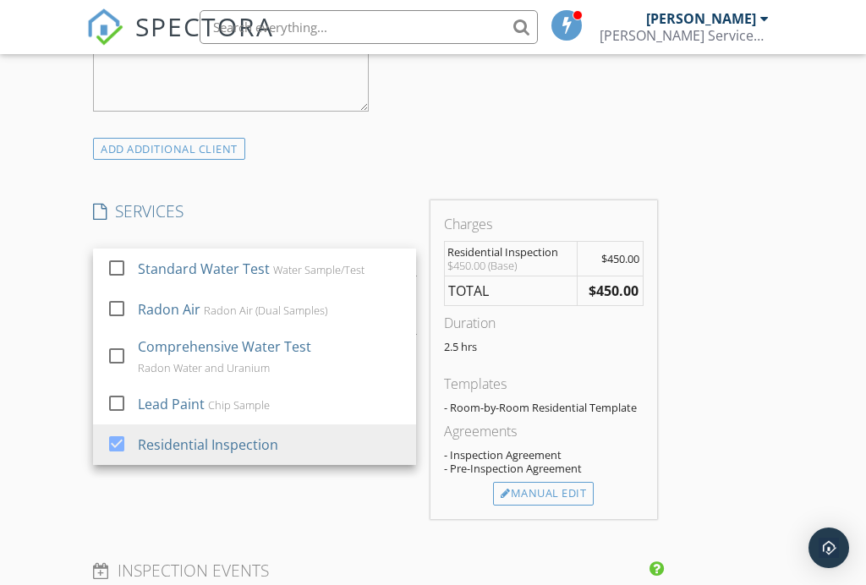
click at [156, 484] on div "SERVICES check_box_outline_blank Standard Water Test Water Sample/Test check_bo…" at bounding box center [254, 359] width 336 height 318
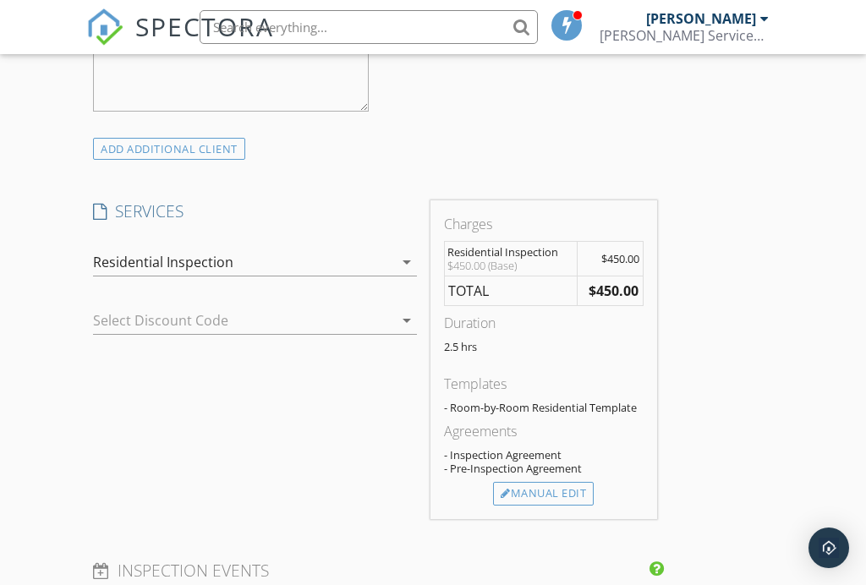
click at [547, 452] on div "- Inspection Agreement" at bounding box center [544, 455] width 200 height 14
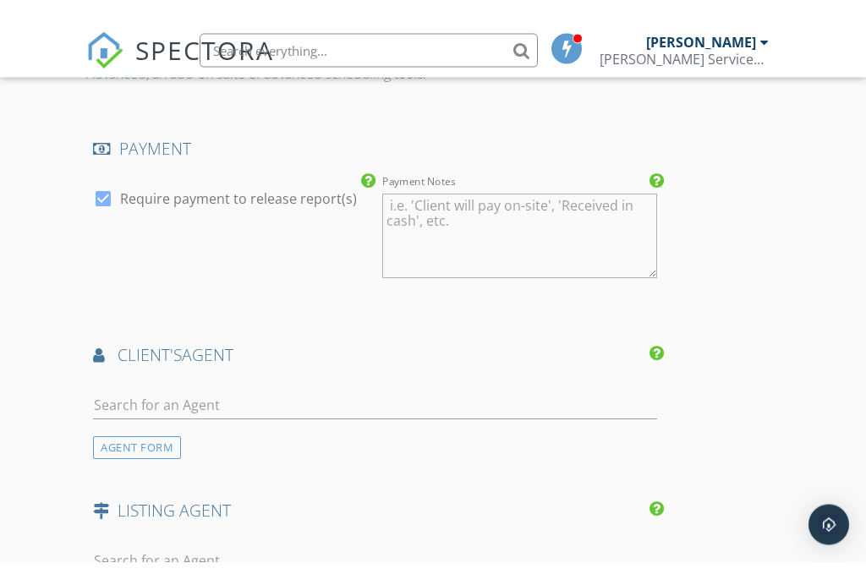
scroll to position [1857, 0]
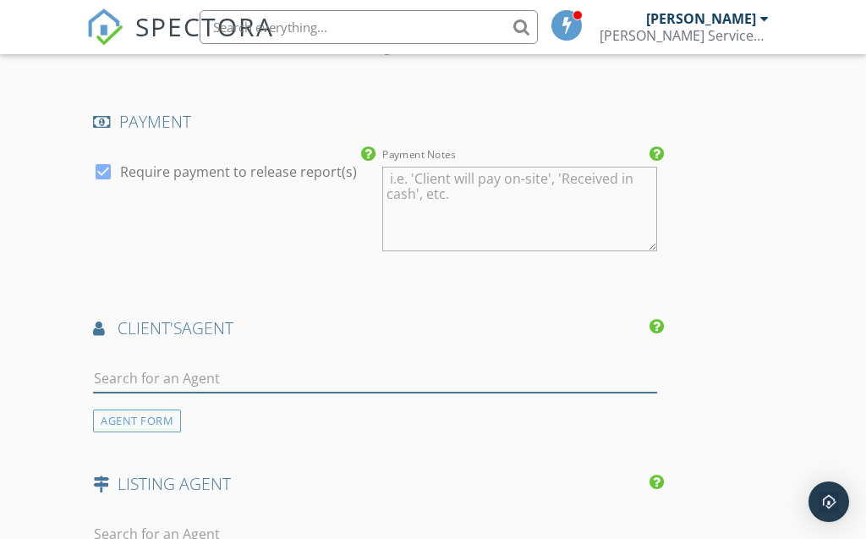
click at [209, 367] on input "text" at bounding box center [375, 378] width 564 height 28
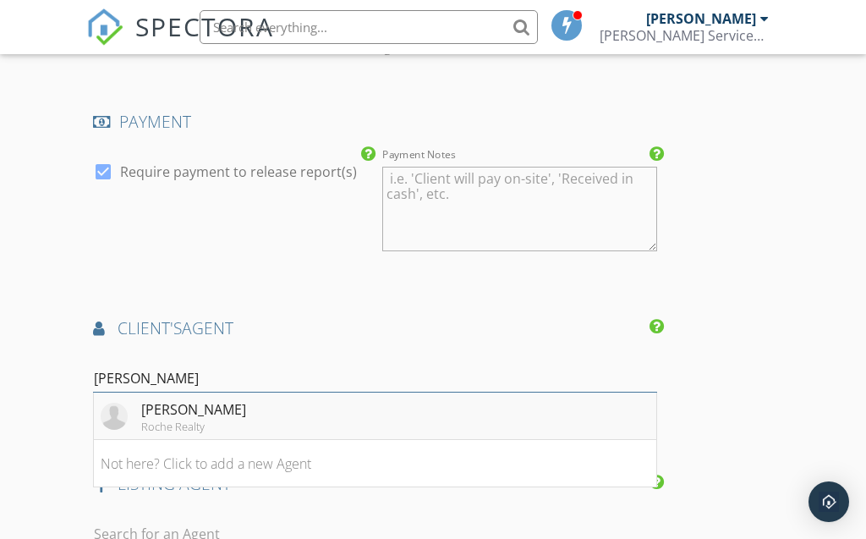
type input "[PERSON_NAME]"
click at [170, 410] on div "[PERSON_NAME]" at bounding box center [193, 409] width 105 height 20
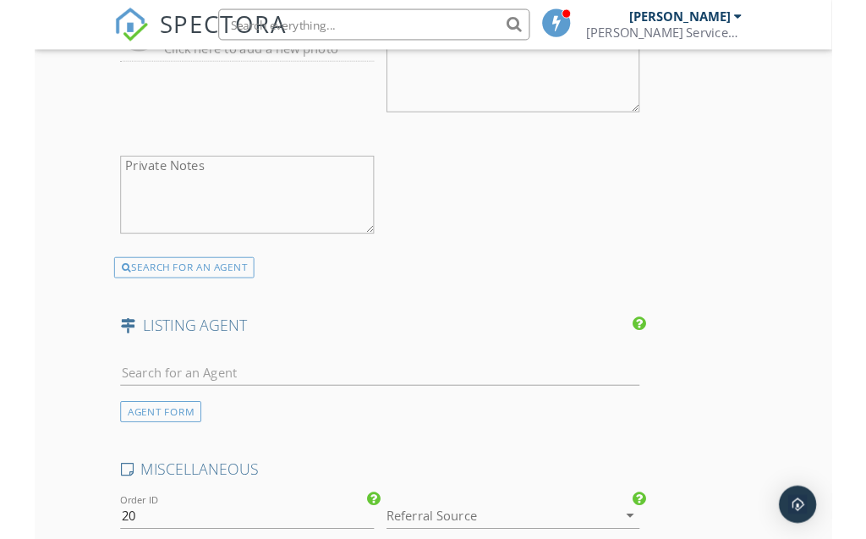
scroll to position [2379, 0]
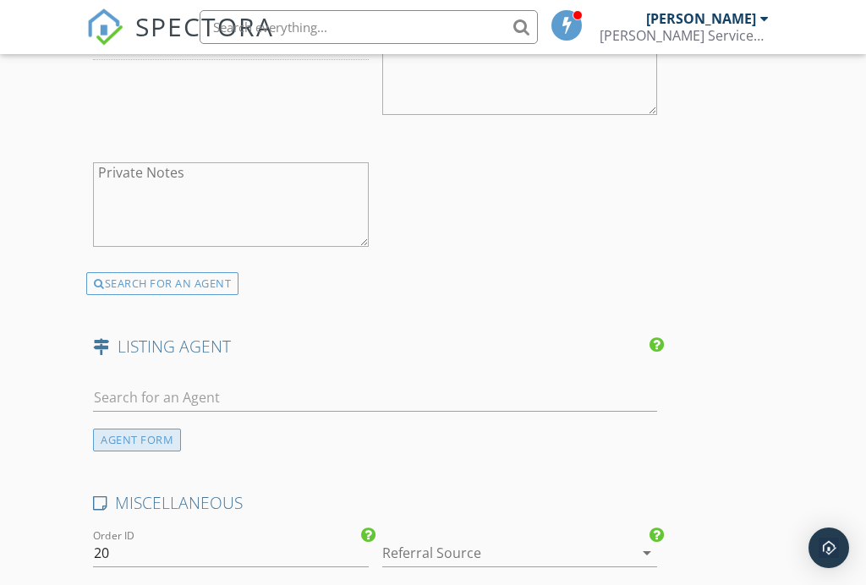
click at [166, 440] on div "AGENT FORM" at bounding box center [137, 440] width 88 height 23
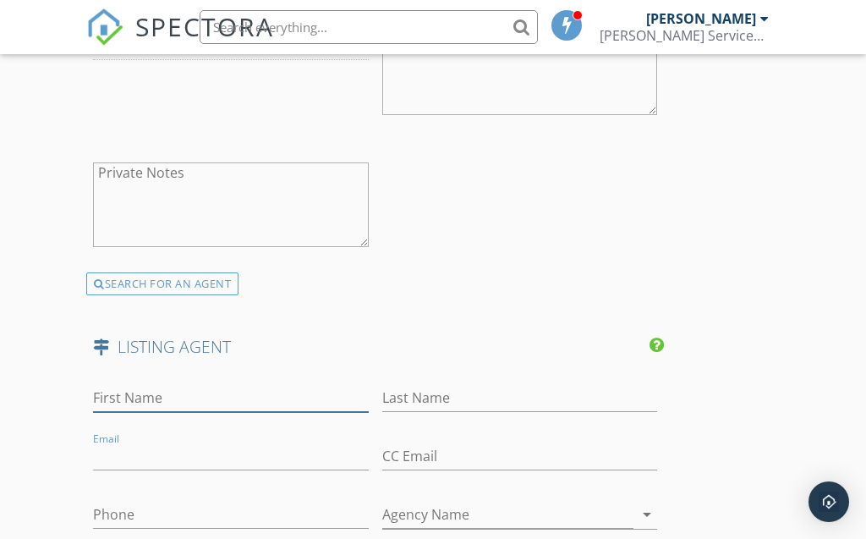
click at [166, 396] on input "First Name" at bounding box center [230, 398] width 275 height 28
type input "[PERSON_NAME]"
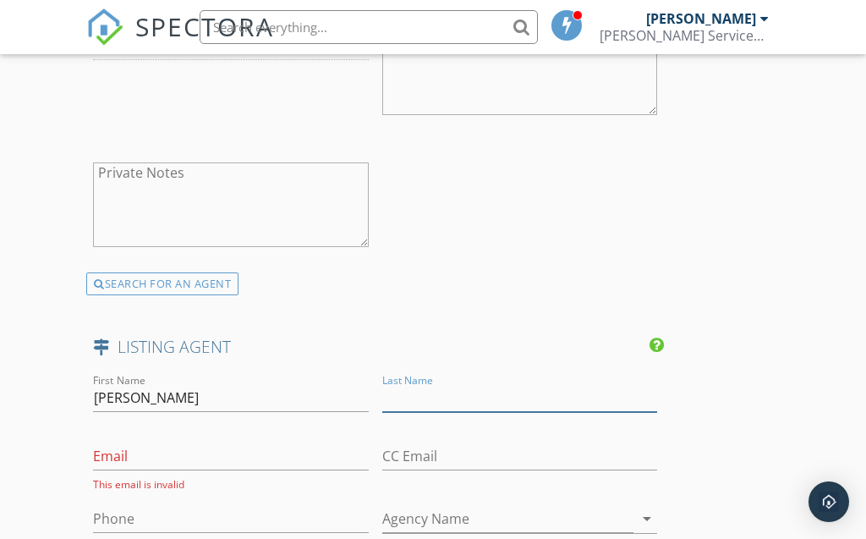
click at [407, 397] on input "Last Name" at bounding box center [519, 398] width 275 height 28
type input "[PERSON_NAME]"
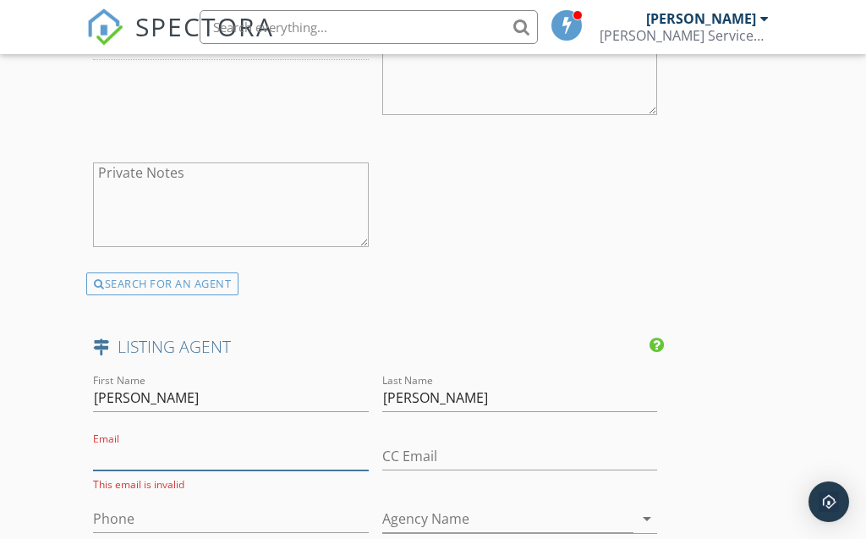
click at [173, 446] on input "Email" at bounding box center [230, 456] width 275 height 28
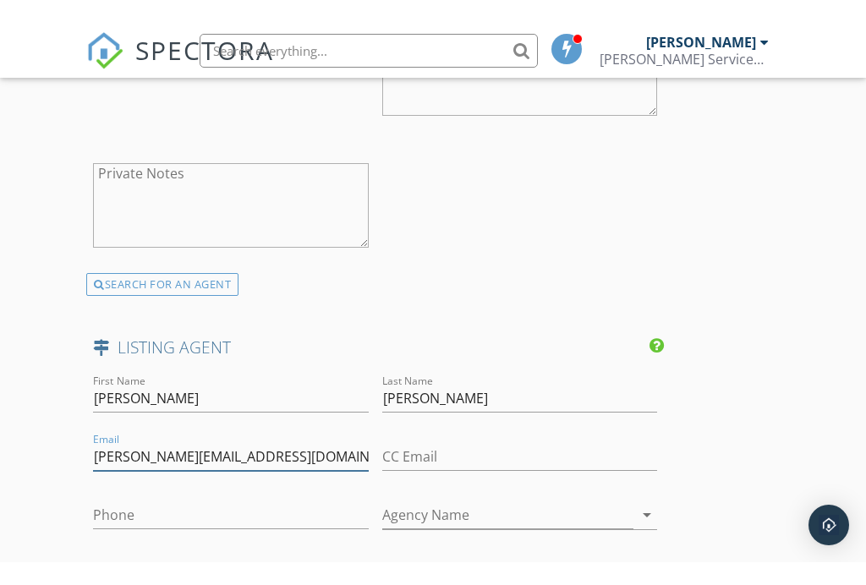
scroll to position [2418, 0]
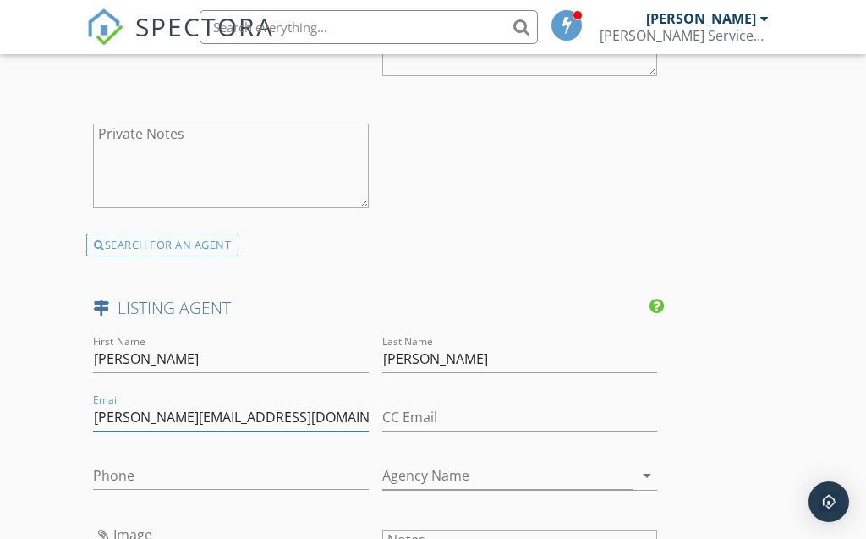
type input "[PERSON_NAME][EMAIL_ADDRESS][DOMAIN_NAME]"
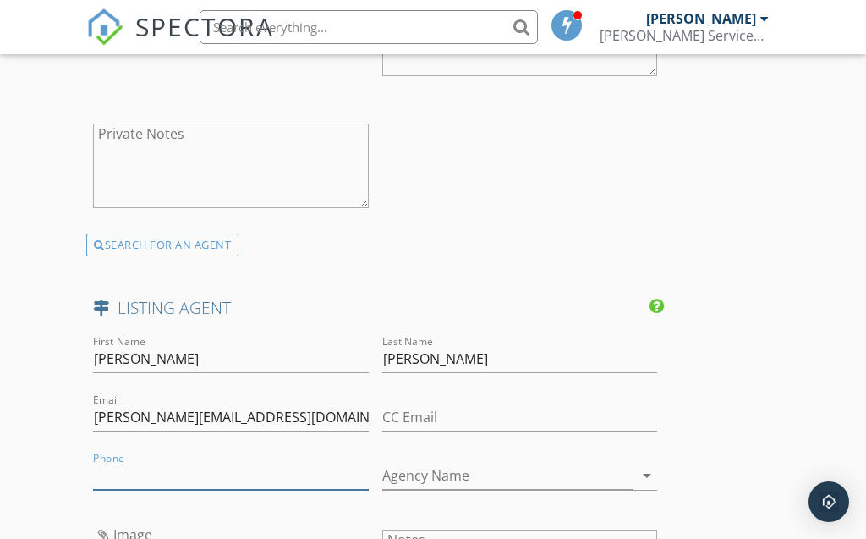
click at [107, 470] on input "Phone" at bounding box center [230, 476] width 275 height 28
type input "[PHONE_NUMBER]"
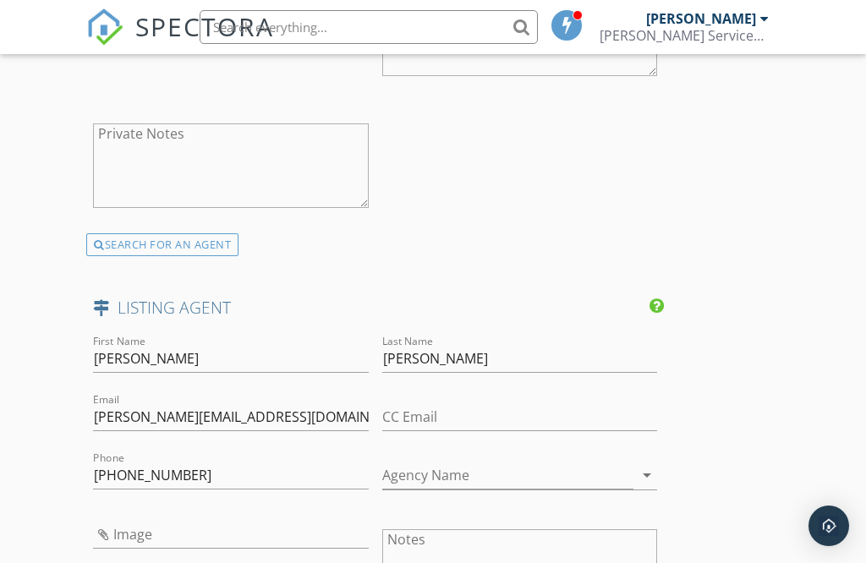
click at [556, 455] on div "Agency Name arrow_drop_down" at bounding box center [519, 479] width 275 height 56
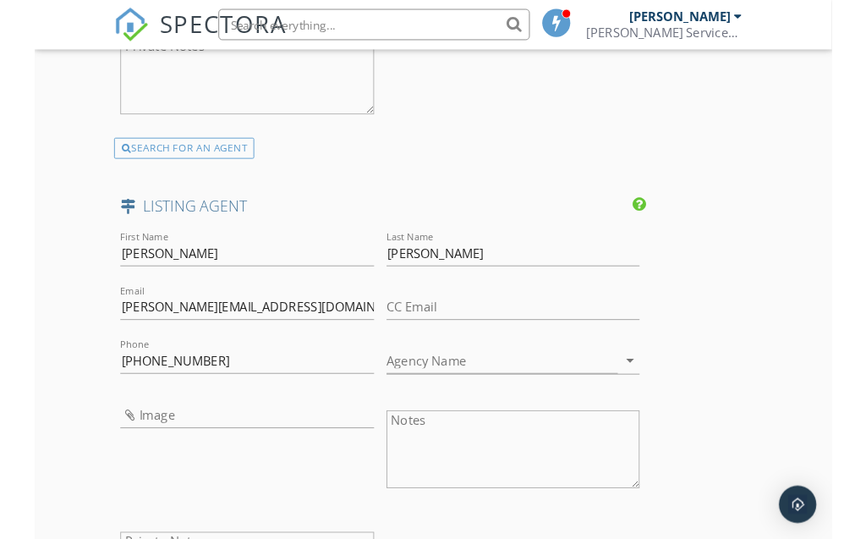
scroll to position [2504, 0]
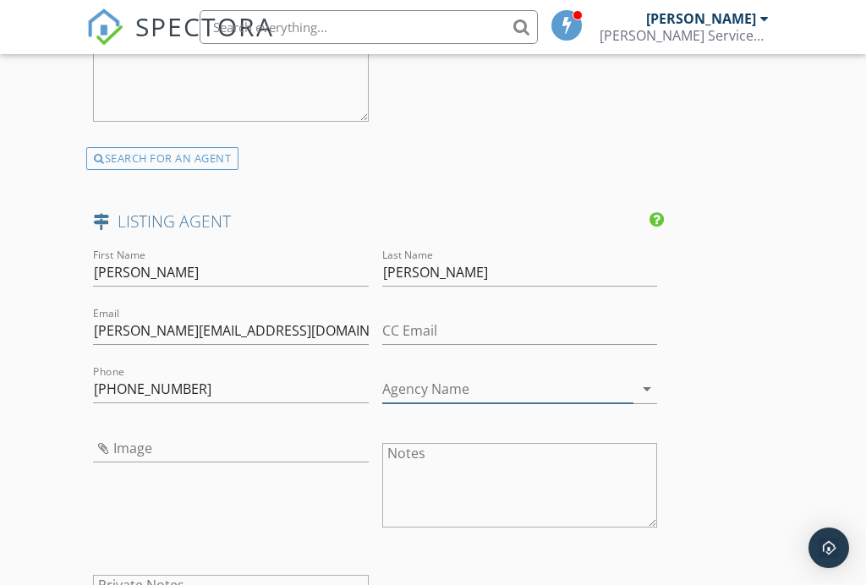
click at [610, 391] on input "Agency Name" at bounding box center [507, 389] width 251 height 28
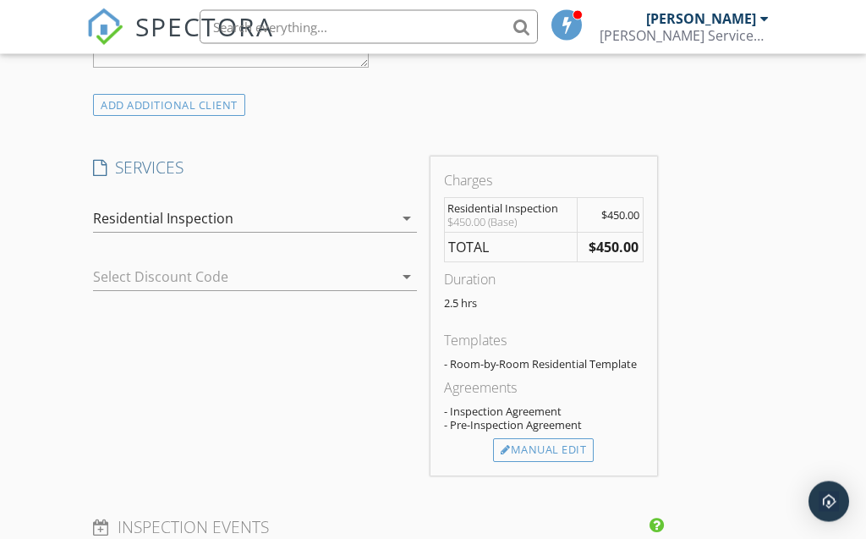
scroll to position [1322, 0]
type input "pine Shores Real Estate"
click at [572, 442] on div "Manual Edit" at bounding box center [543, 452] width 101 height 24
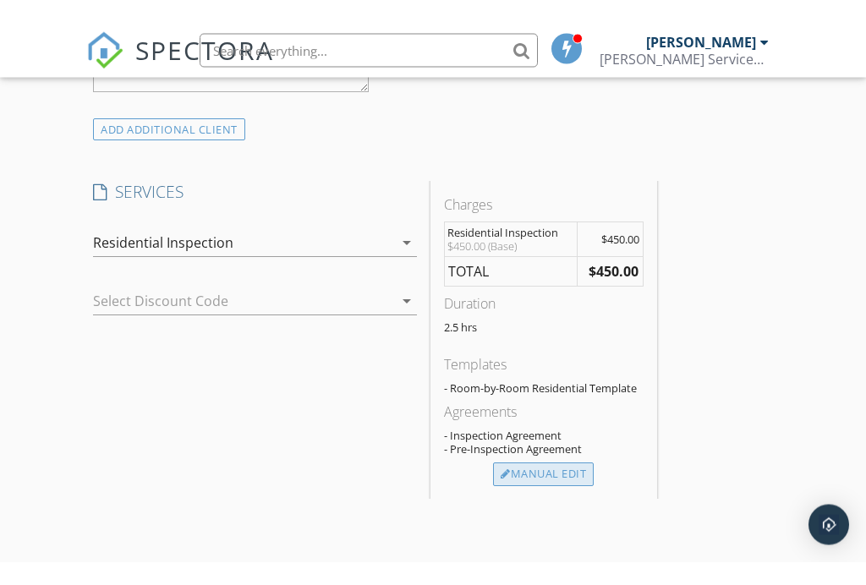
scroll to position [1323, 0]
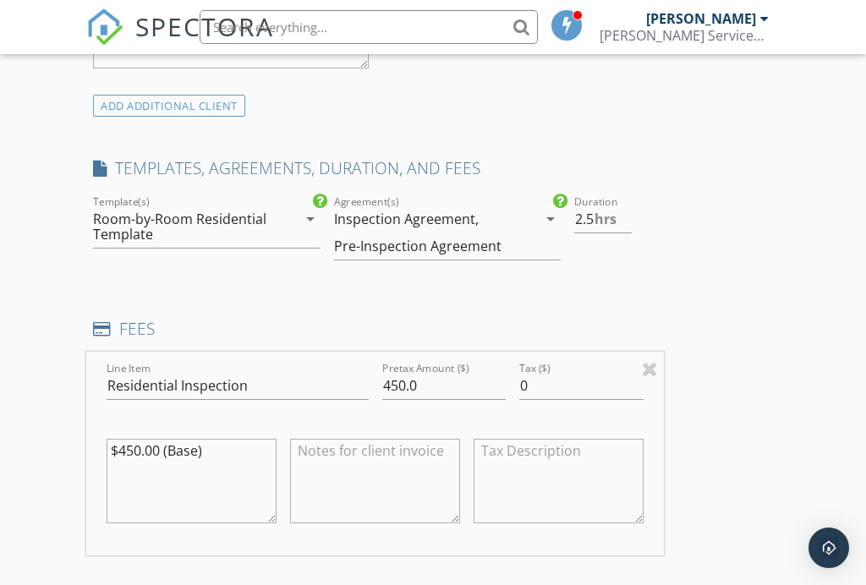
click at [310, 222] on icon "arrow_drop_down" at bounding box center [310, 219] width 20 height 20
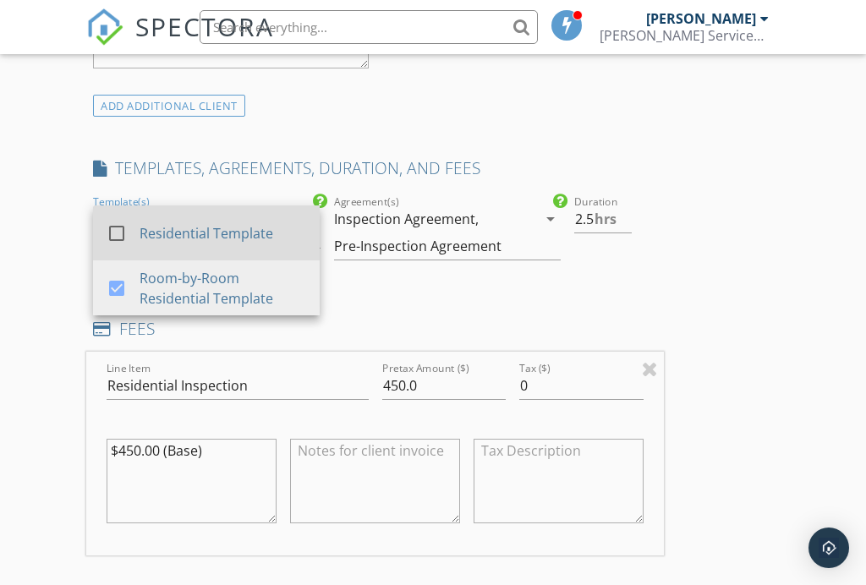
click at [111, 226] on div at bounding box center [116, 233] width 29 height 29
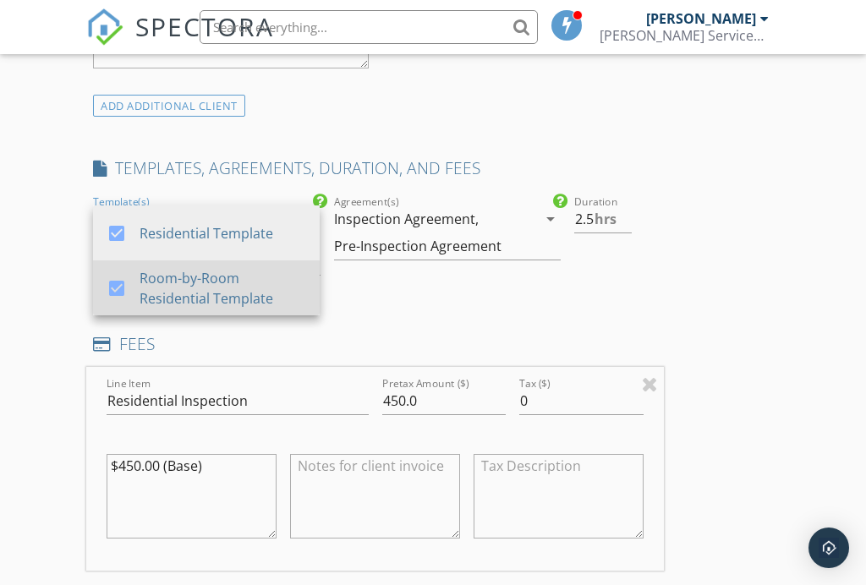
click at [118, 285] on div at bounding box center [116, 288] width 29 height 29
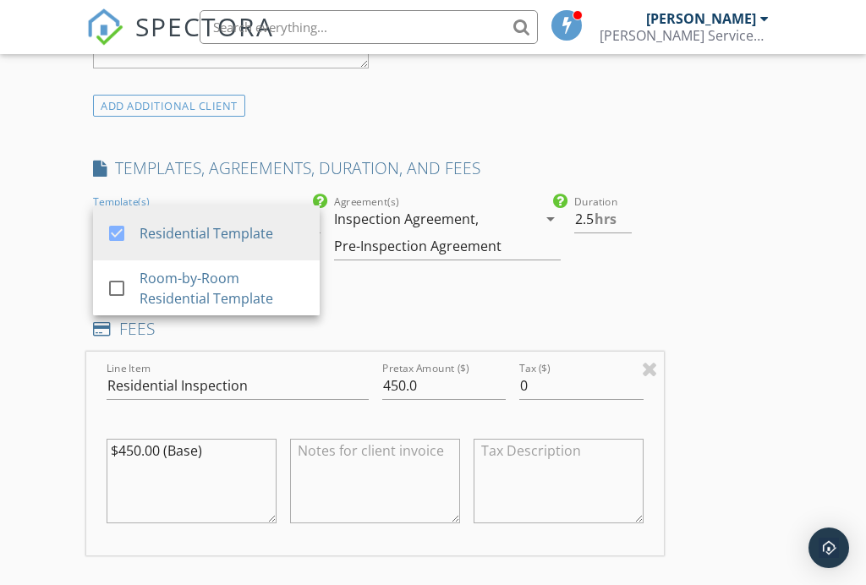
click at [396, 211] on div "Inspection Agreement," at bounding box center [406, 218] width 145 height 15
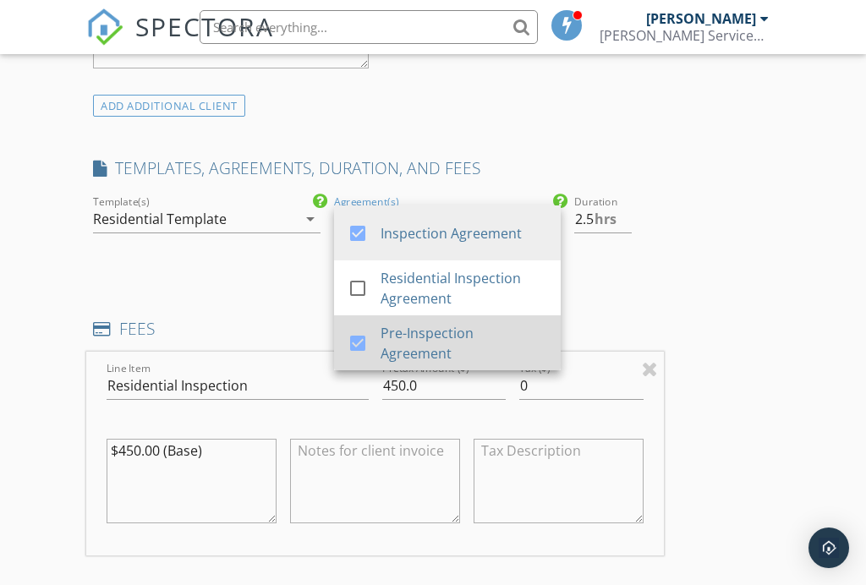
click at [356, 336] on div at bounding box center [357, 343] width 29 height 29
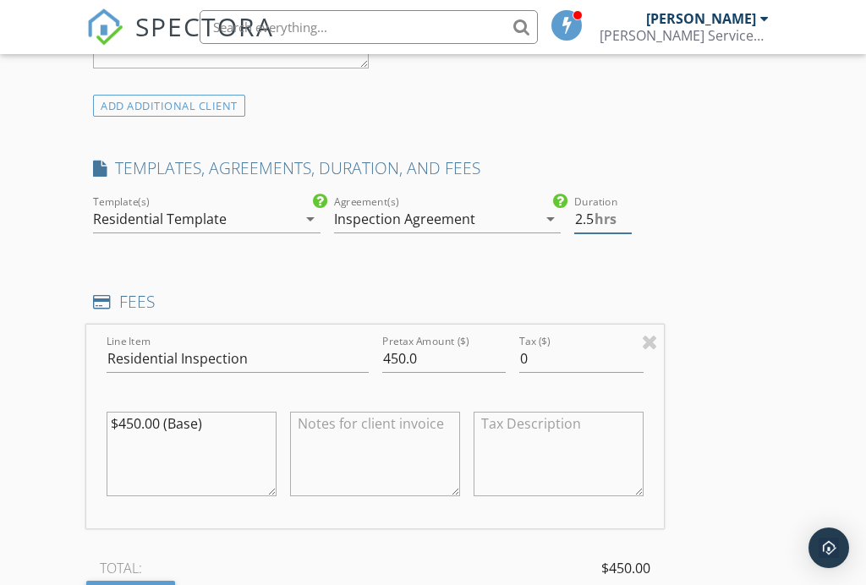
click at [594, 215] on span "hrs" at bounding box center [605, 219] width 22 height 14
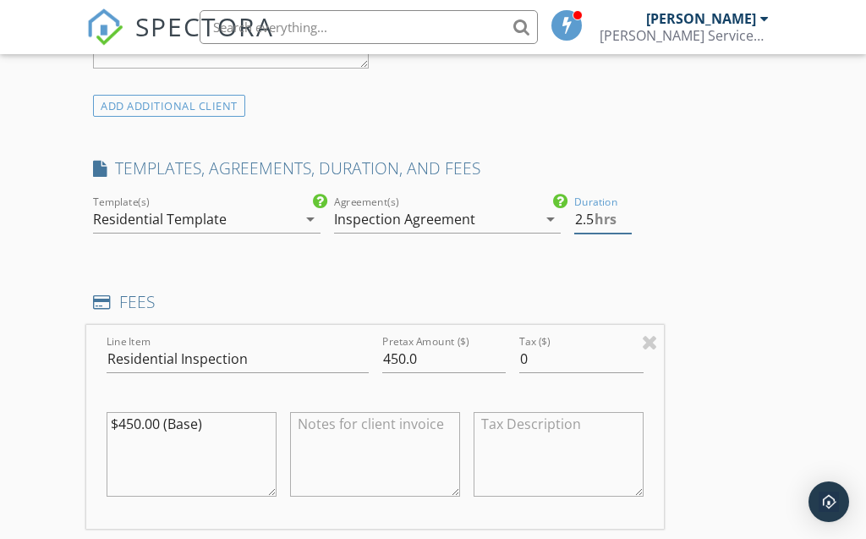
type input "2"
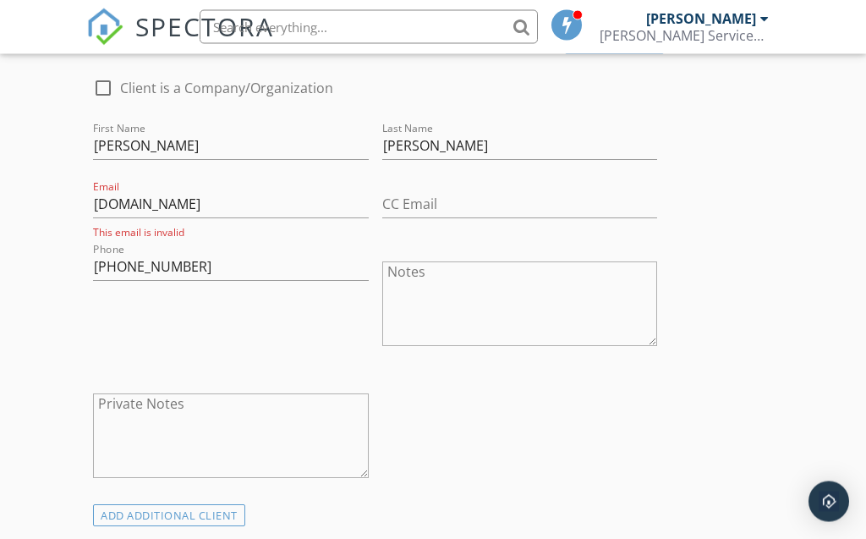
scroll to position [914, 0]
type input "4.0"
click at [131, 200] on input "[DOMAIN_NAME]" at bounding box center [230, 204] width 275 height 28
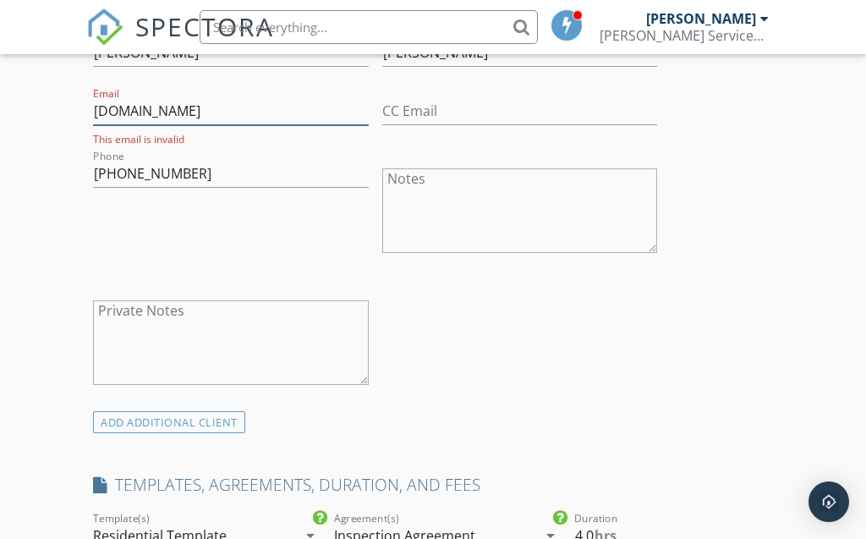
scroll to position [993, 0]
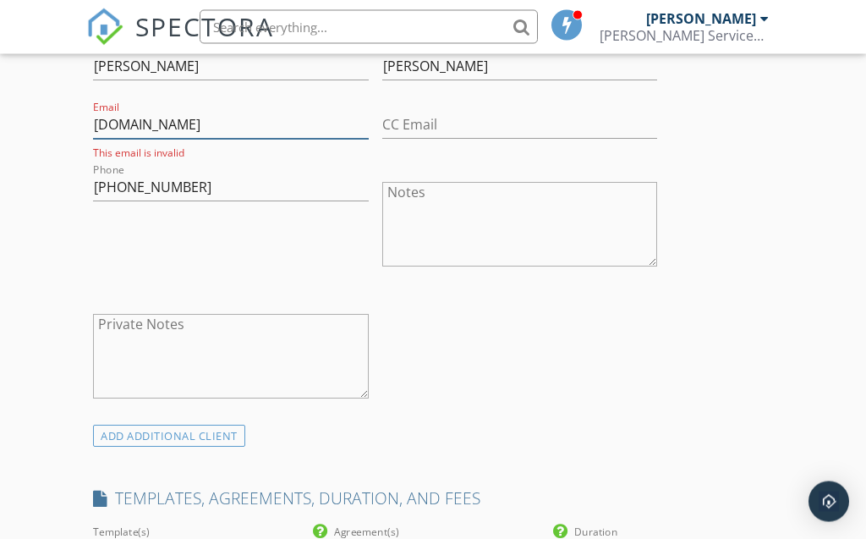
click at [234, 123] on input "[DOMAIN_NAME]" at bounding box center [230, 126] width 275 height 28
type input "k"
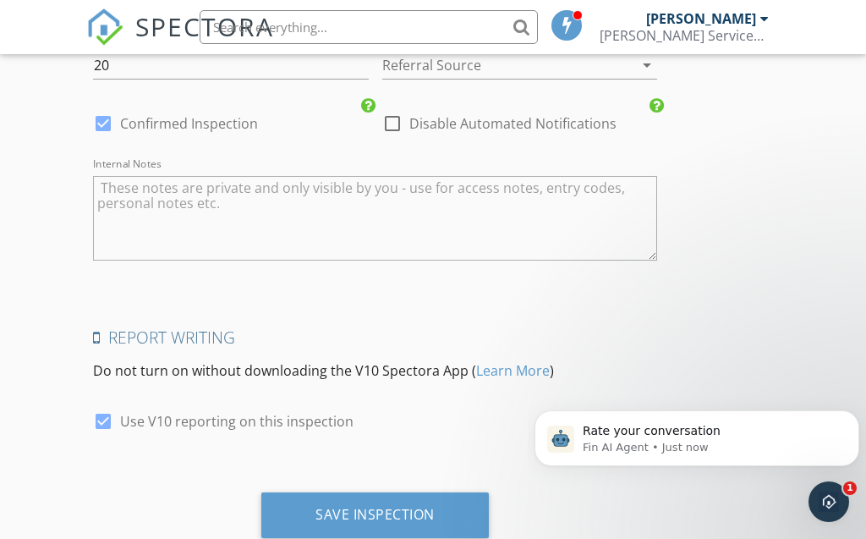
scroll to position [3403, 0]
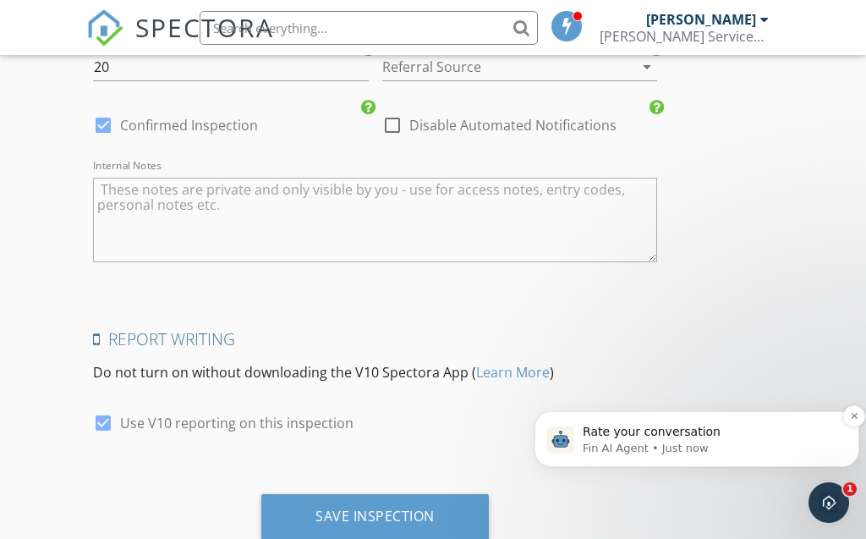
type input "[EMAIL_ADDRESS][DOMAIN_NAME]"
drag, startPoint x: 625, startPoint y: 442, endPoint x: 625, endPoint y: 416, distance: 26.2
click at [625, 407] on body "Rate your conversation Fin AI Agent • Just now" at bounding box center [696, 434] width 325 height 105
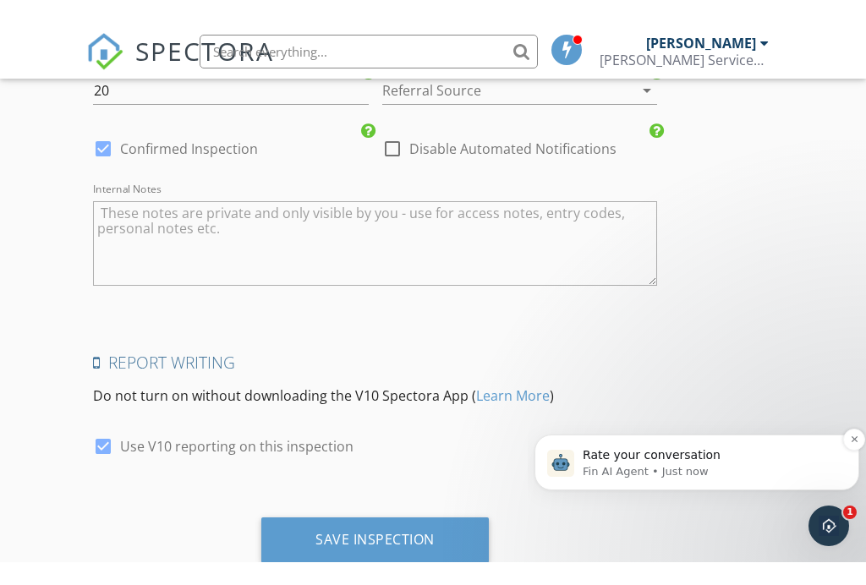
scroll to position [3395, 0]
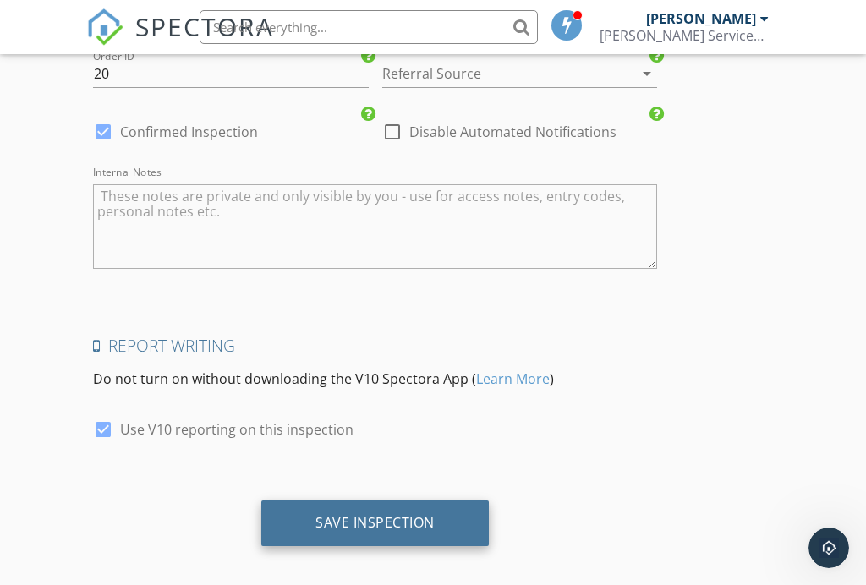
click at [382, 514] on div "Save Inspection" at bounding box center [374, 522] width 119 height 17
